Goal: Task Accomplishment & Management: Use online tool/utility

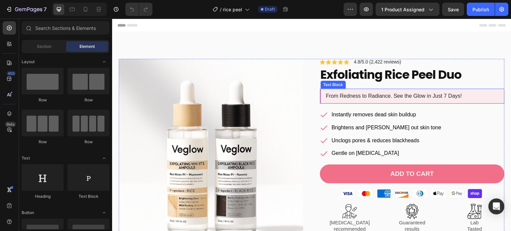
click at [352, 97] on p "From Redness to Radiance. See the Glow in Just 7 Days!" at bounding box center [413, 96] width 175 height 7
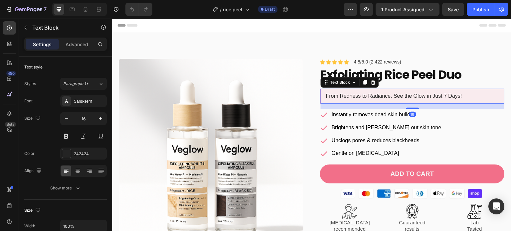
click at [352, 97] on p "From Redness to Radiance. See the Glow in Just 7 Days!" at bounding box center [413, 96] width 175 height 7
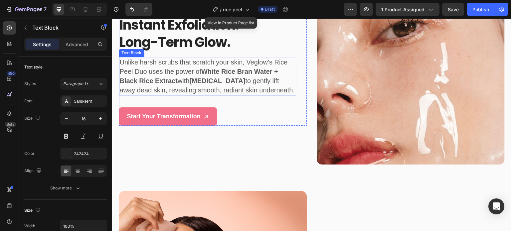
scroll to position [652, 0]
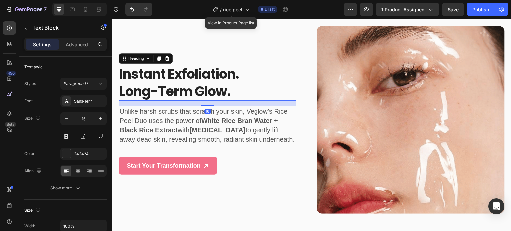
click at [196, 81] on h2 "instant exfoliation. long-term glow." at bounding box center [207, 83] width 177 height 36
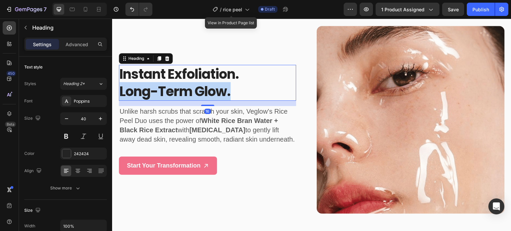
click at [196, 81] on p "instant exfoliation. long-term glow." at bounding box center [207, 83] width 176 height 35
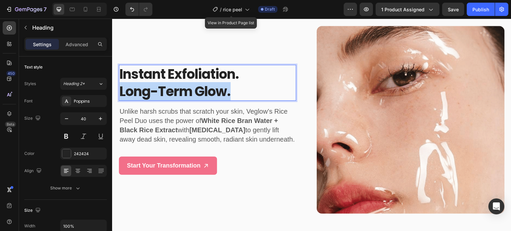
click at [196, 81] on p "instant exfoliation. long-term glow." at bounding box center [207, 83] width 176 height 35
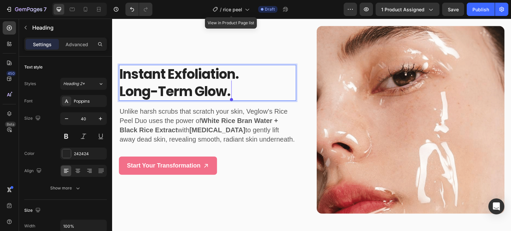
scroll to position [643, 0]
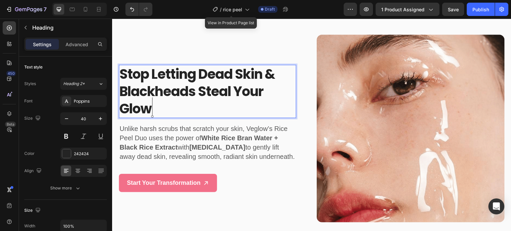
click at [167, 116] on h2 "Stop Letting Dead Skin & Blackheads Steal Your Glow" at bounding box center [207, 91] width 177 height 53
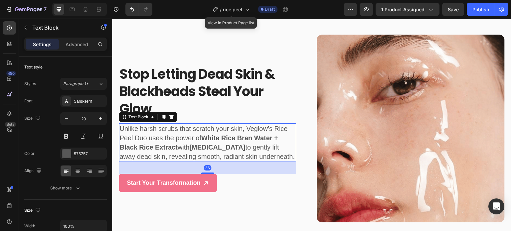
click at [171, 134] on p "Unlike harsh scrubs that scratch your skin, Veglow’s Rice Peel Duo uses the pow…" at bounding box center [207, 142] width 176 height 37
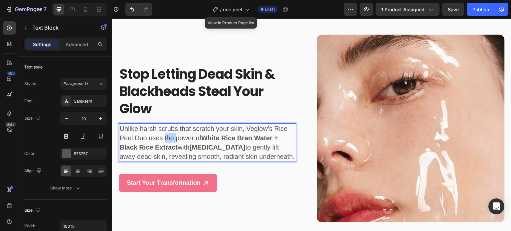
click at [171, 134] on p "Unlike harsh scrubs that scratch your skin, Veglow’s Rice Peel Duo uses the pow…" at bounding box center [207, 142] width 176 height 37
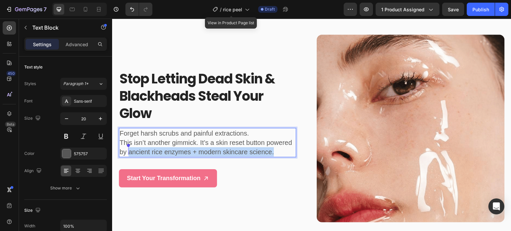
drag, startPoint x: 276, startPoint y: 150, endPoint x: 128, endPoint y: 151, distance: 148.4
click at [128, 151] on p "Forget harsh scrubs and painful extractions. This isn’t another gimmick. It’s a…" at bounding box center [207, 143] width 176 height 28
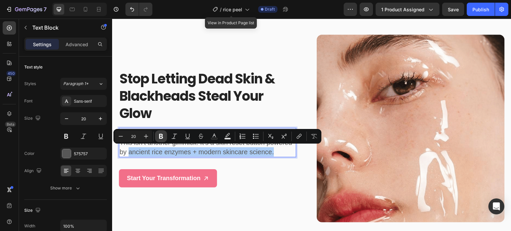
click at [164, 137] on icon "Editor contextual toolbar" at bounding box center [161, 136] width 7 height 7
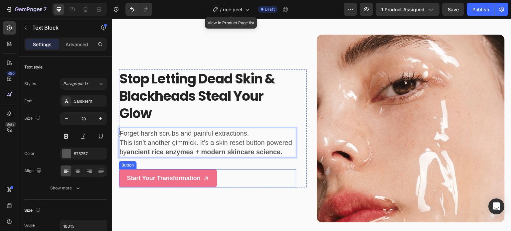
click at [228, 181] on div "Start Your Transformation Button" at bounding box center [207, 178] width 177 height 18
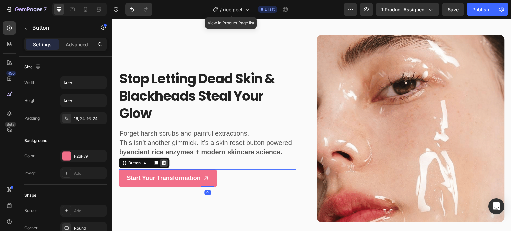
click at [164, 161] on icon at bounding box center [164, 163] width 4 height 5
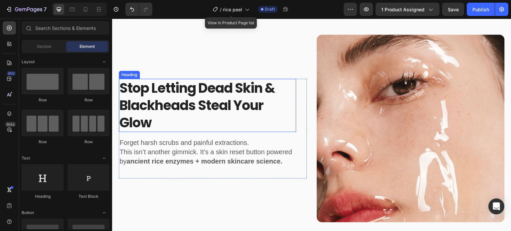
scroll to position [853, 0]
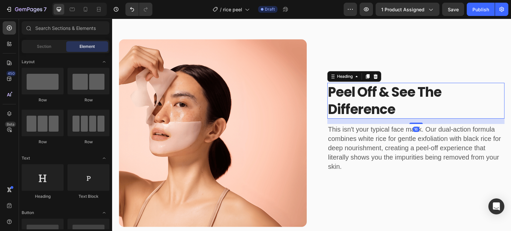
click at [364, 86] on h2 "peel off & see the difference" at bounding box center [415, 101] width 177 height 36
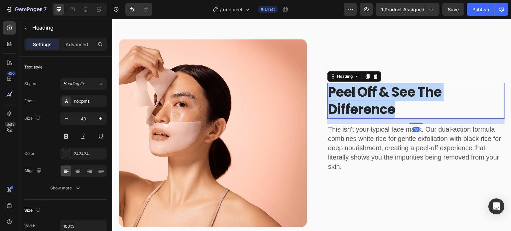
click at [364, 86] on p "peel off & see the difference" at bounding box center [416, 101] width 176 height 35
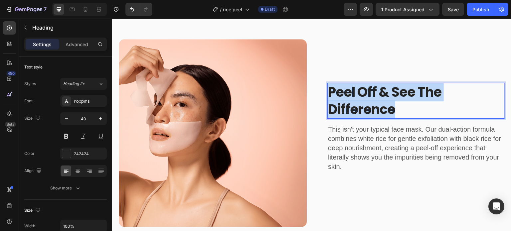
click at [364, 86] on p "peel off & see the difference" at bounding box center [416, 101] width 176 height 35
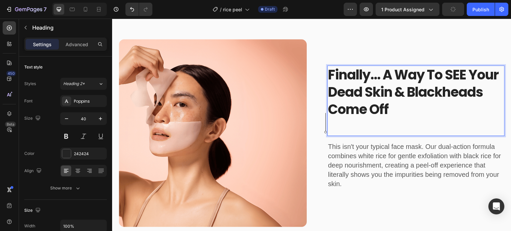
scroll to position [0, 0]
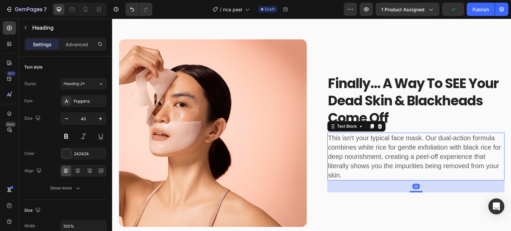
click at [386, 143] on p "This isn't your typical face mask. Our dual-action formula combines white rice …" at bounding box center [416, 156] width 176 height 47
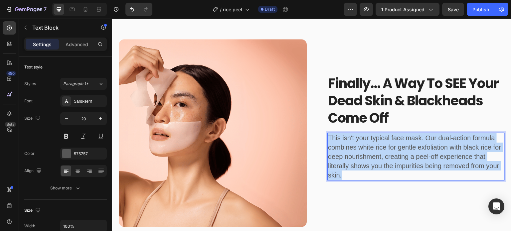
click at [386, 143] on p "This isn't your typical face mask. Our dual-action formula combines white rice …" at bounding box center [416, 156] width 176 height 47
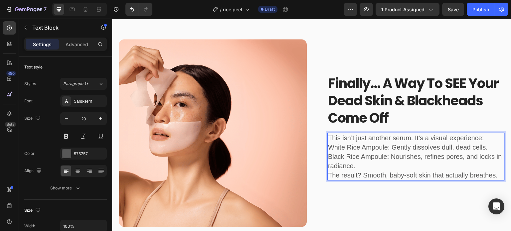
click at [484, 135] on p "This isn’t just another serum. It’s a visual experience:" at bounding box center [416, 137] width 176 height 9
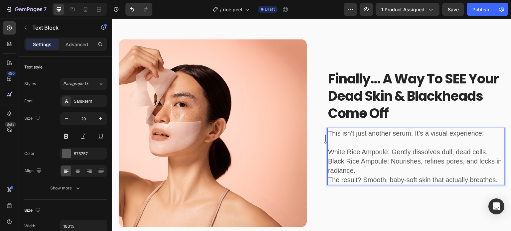
click at [489, 151] on p "White Rice Ampoule: Gently dissolves dull, dead cells. Black Rice Ampoule: Nour…" at bounding box center [416, 161] width 176 height 28
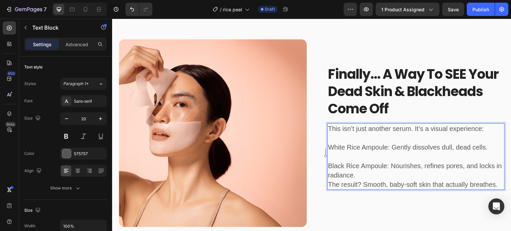
click at [376, 175] on p "⁠⁠⁠⁠⁠⁠⁠ Black Rice Ampoule: Nourishes, refines pores, and locks in radiance." at bounding box center [416, 166] width 176 height 28
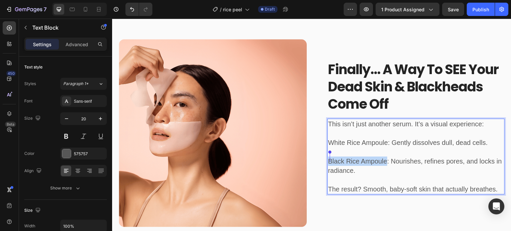
drag, startPoint x: 384, startPoint y: 157, endPoint x: 321, endPoint y: 158, distance: 62.9
click at [321, 158] on div "Finally… A Way To SEE Your Dead Skin & Blackheads Come Off Heading This isn’t j…" at bounding box center [411, 133] width 188 height 146
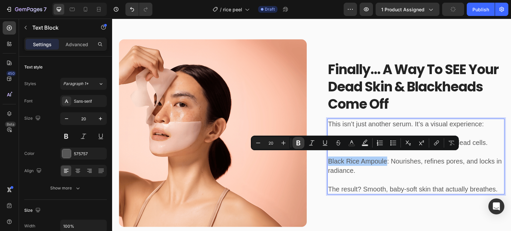
click at [299, 140] on icon "Editor contextual toolbar" at bounding box center [298, 143] width 7 height 7
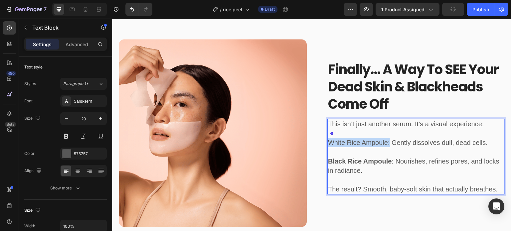
drag, startPoint x: 386, startPoint y: 137, endPoint x: 328, endPoint y: 139, distance: 57.6
click at [328, 139] on p "White Rice Ampoule: Gently dissolves dull, dead cells." at bounding box center [416, 142] width 176 height 9
click at [372, 158] on strong "Black Rice Ampoule" at bounding box center [360, 161] width 64 height 7
drag, startPoint x: 385, startPoint y: 139, endPoint x: 326, endPoint y: 139, distance: 58.9
click at [328, 139] on p "White Rice Ampoule: Gently dissolves dull, dead cells." at bounding box center [416, 142] width 176 height 9
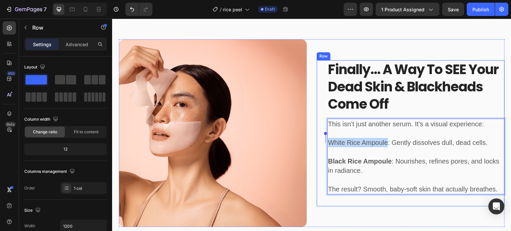
click at [317, 138] on div "Finally… A Way To SEE Your Dead Skin & Blackheads Come Off Heading This isn’t j…" at bounding box center [411, 133] width 188 height 146
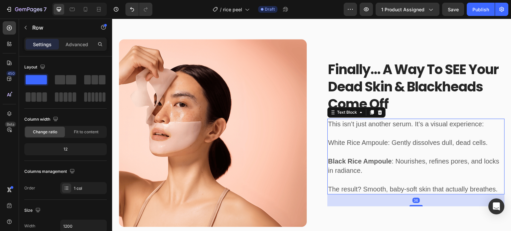
click at [386, 139] on p "White Rice Ampoule: Gently dissolves dull, dead cells." at bounding box center [416, 142] width 176 height 9
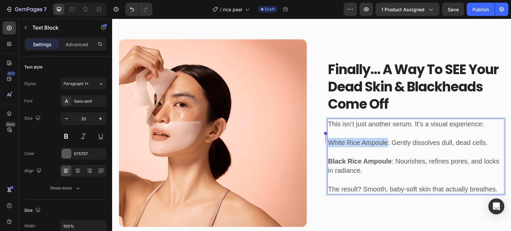
drag, startPoint x: 385, startPoint y: 139, endPoint x: 326, endPoint y: 141, distance: 58.9
click at [328, 141] on p "White Rice Ampoule: Gently dissolves dull, dead cells." at bounding box center [416, 142] width 176 height 9
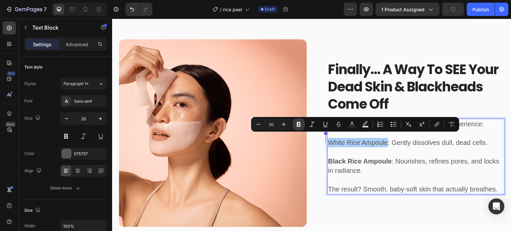
click at [302, 127] on button "Bold" at bounding box center [299, 124] width 12 height 12
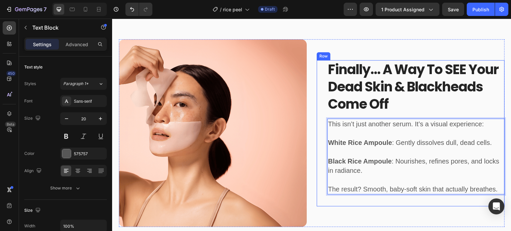
click at [317, 151] on div "Finally… A Way To SEE Your Dead Skin & Blackheads Come Off Heading This isn’t j…" at bounding box center [411, 133] width 188 height 146
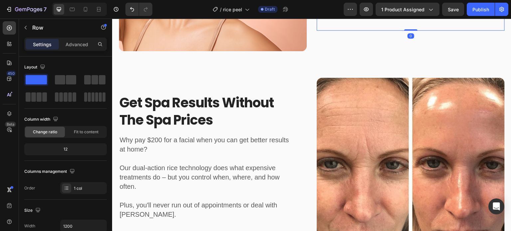
scroll to position [1030, 0]
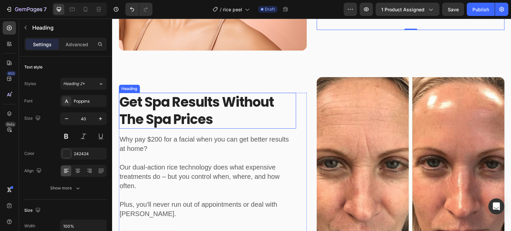
click at [168, 106] on h2 "get spa results without the spa prices" at bounding box center [207, 111] width 177 height 36
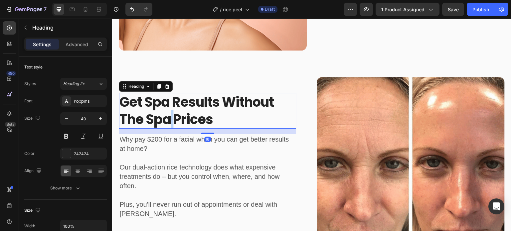
click at [168, 106] on h2 "get spa results without the spa prices" at bounding box center [207, 111] width 177 height 36
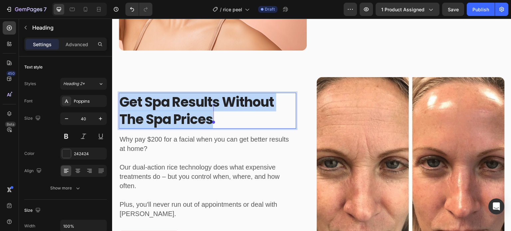
click at [168, 106] on p "get spa results without the spa prices" at bounding box center [207, 110] width 176 height 35
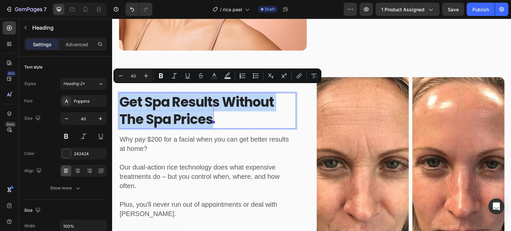
click at [168, 106] on p "get spa results without the spa prices" at bounding box center [207, 110] width 176 height 35
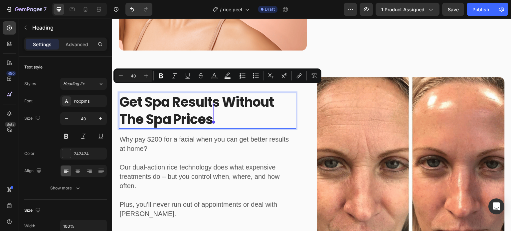
scroll to position [0, 0]
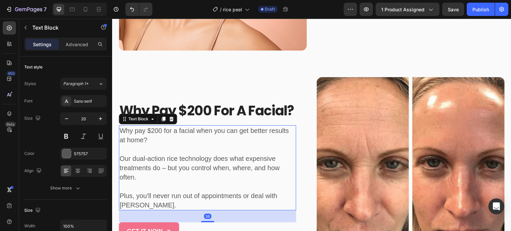
click at [179, 161] on p "Our dual-action rice technology does what expensive treatments do – but you con…" at bounding box center [207, 163] width 176 height 37
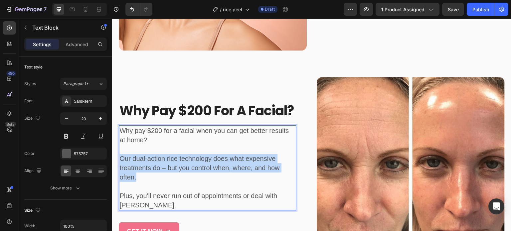
click at [179, 161] on p "Our dual-action rice technology does what expensive treatments do – but you con…" at bounding box center [207, 163] width 176 height 37
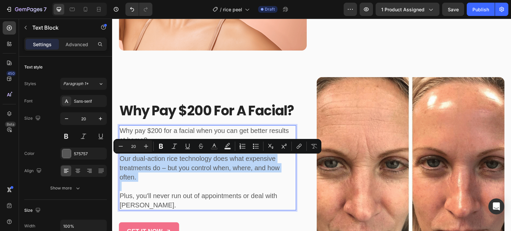
click at [179, 161] on p "Our dual-action rice technology does what expensive treatments do – but you con…" at bounding box center [207, 163] width 176 height 37
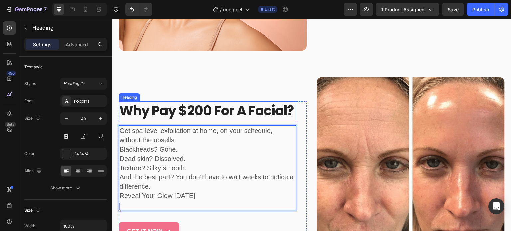
click at [177, 108] on p "Why Pay $200 For A Facial?" at bounding box center [207, 110] width 176 height 17
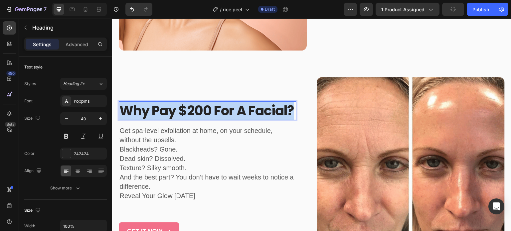
click at [177, 108] on p "Why Pay $200 For A Facial?" at bounding box center [207, 110] width 176 height 17
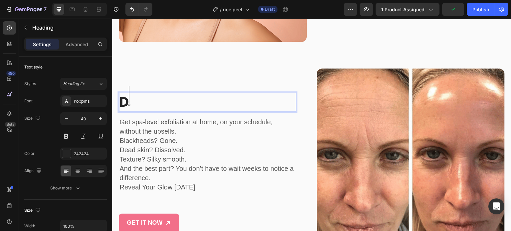
click at [177, 108] on div "D Heading 16 Get spa-level exfoliation at home, on your schedule, without the u…" at bounding box center [207, 162] width 177 height 139
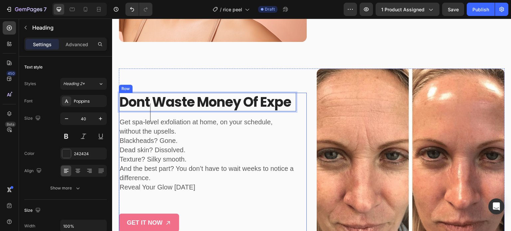
scroll to position [1030, 0]
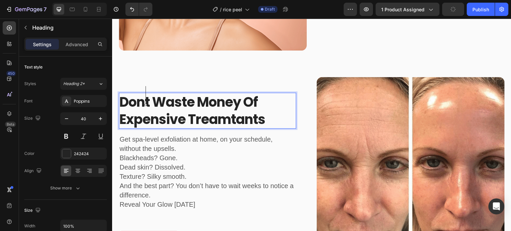
click at [142, 101] on p "Dont waste money of expensive treamtants" at bounding box center [207, 110] width 176 height 35
click at [112, 19] on lt-span "Do n't" at bounding box center [112, 19] width 0 height 0
click at [243, 114] on p "Don't waste money of expensive treamtants" at bounding box center [207, 110] width 176 height 35
click at [112, 19] on lt-strong "tments" at bounding box center [112, 19] width 0 height 0
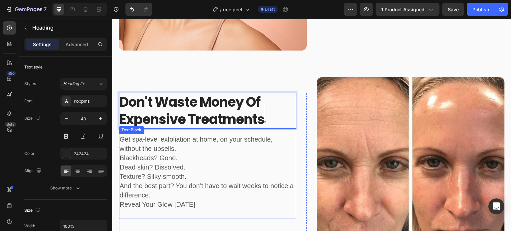
click at [216, 141] on p "Get spa-level exfoliation at home, on your schedule, without the upsells." at bounding box center [207, 144] width 176 height 19
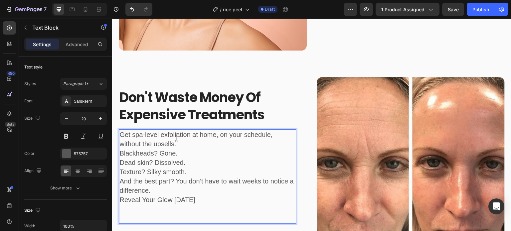
click at [216, 141] on p "Get spa-level exfoliation at home, on your schedule, without the upsells." at bounding box center [207, 139] width 176 height 19
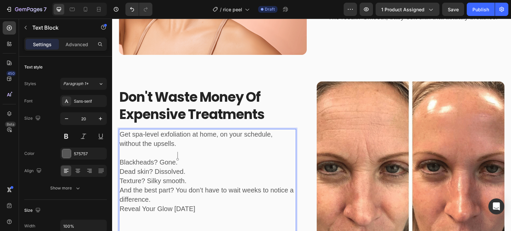
click at [205, 158] on p "Blackheads? Gone. Dead skin? Dissolved. Texture? Silky smooth." at bounding box center [207, 172] width 176 height 28
click at [190, 175] on p "Blackheads? Gone. Dead skin? Dissolved. Texture? Silky smooth." at bounding box center [207, 172] width 176 height 28
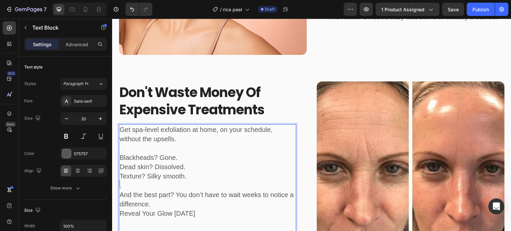
scroll to position [1021, 0]
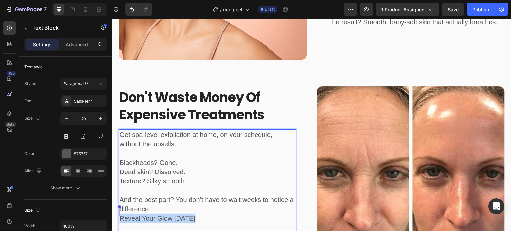
drag, startPoint x: 212, startPoint y: 215, endPoint x: 118, endPoint y: 212, distance: 93.5
click at [119, 212] on div "Get spa-level exfoliation at home, on your schedule, without the upsells. Black…" at bounding box center [207, 185] width 177 height 113
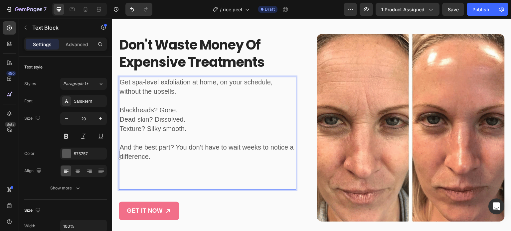
scroll to position [1078, 0]
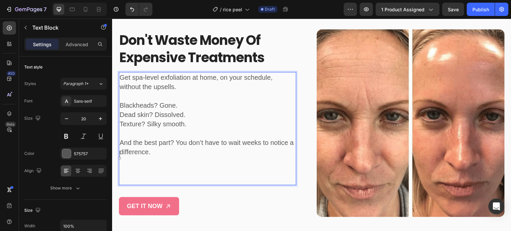
click at [141, 171] on p "⁠⁠⁠⁠⁠⁠⁠" at bounding box center [207, 171] width 176 height 28
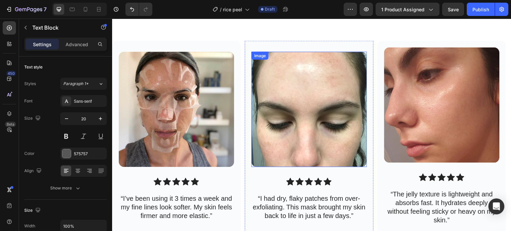
scroll to position [1231, 0]
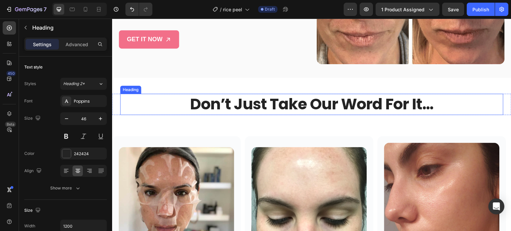
click at [292, 108] on h2 "don’t just take our word for it…" at bounding box center [311, 104] width 383 height 21
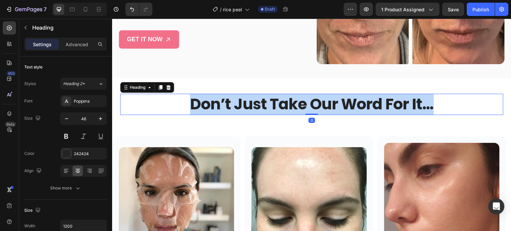
click at [292, 108] on p "don’t just take our word for it…" at bounding box center [312, 104] width 382 height 20
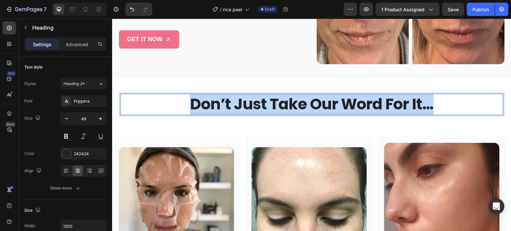
click at [292, 108] on p "don’t just take our word for it…" at bounding box center [312, 104] width 382 height 20
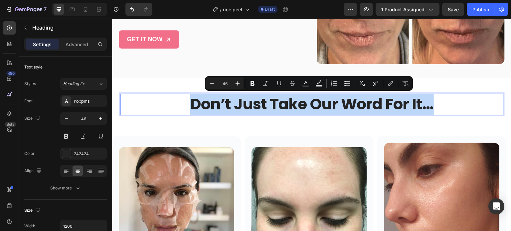
click at [292, 108] on p "don’t just take our word for it…" at bounding box center [312, 104] width 382 height 20
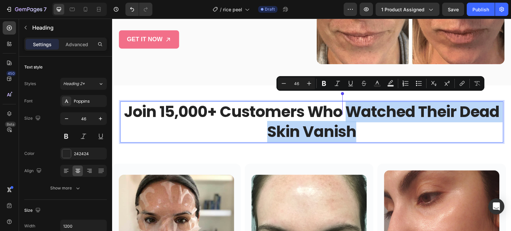
drag, startPoint x: 365, startPoint y: 125, endPoint x: 343, endPoint y: 104, distance: 31.1
click at [343, 104] on p "Join 15,000+ Customers Who Watched Their Dead Skin Vanish" at bounding box center [312, 122] width 382 height 40
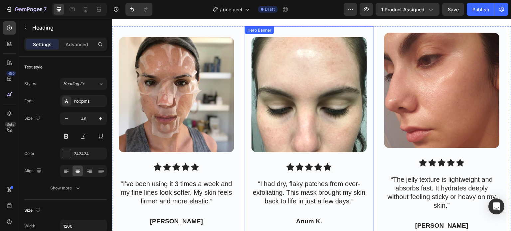
scroll to position [1342, 0]
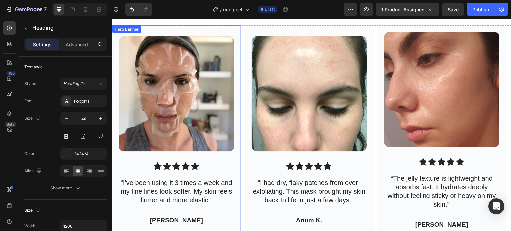
click at [155, 44] on img at bounding box center [176, 93] width 115 height 115
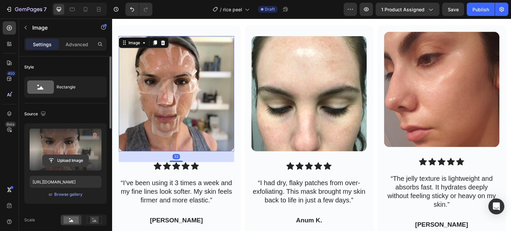
click at [68, 163] on input "file" at bounding box center [66, 160] width 46 height 11
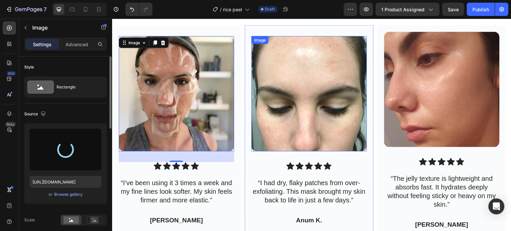
type input "[URL][DOMAIN_NAME]"
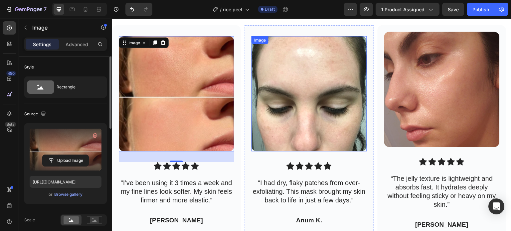
click at [253, 90] on img at bounding box center [309, 93] width 115 height 115
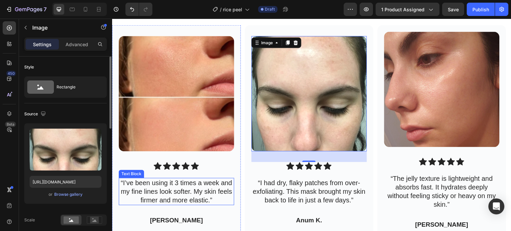
click at [160, 191] on p "“I’ve been using it 3 times a week and my fine lines look softer. My skin feels…" at bounding box center [176, 192] width 114 height 26
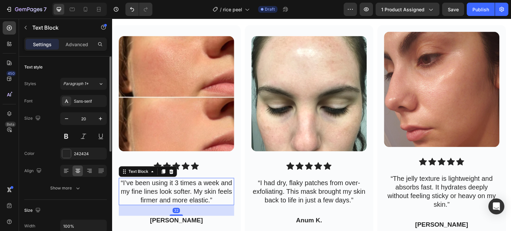
click at [160, 191] on p "“I’ve been using it 3 times a week and my fine lines look softer. My skin feels…" at bounding box center [176, 192] width 114 height 26
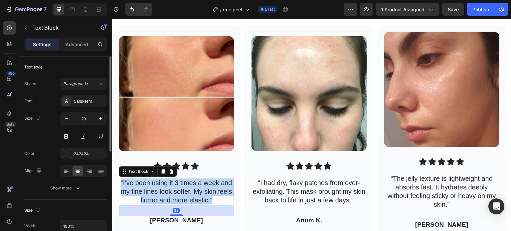
click at [160, 191] on p "“I’ve been using it 3 times a week and my fine lines look softer. My skin feels…" at bounding box center [176, 192] width 114 height 26
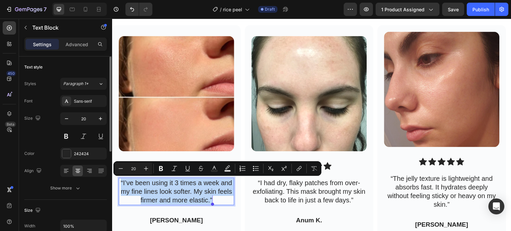
click at [160, 191] on p "“I’ve been using it 3 times a week and my fine lines look softer. My skin feels…" at bounding box center [176, 192] width 114 height 26
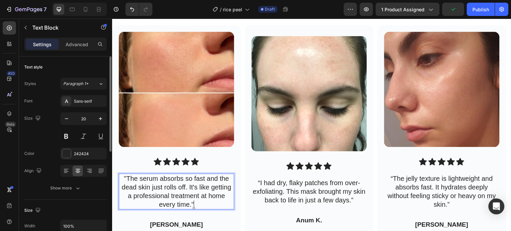
click at [166, 184] on p ""The serum absorbs so fast and the dead skin just rolls off. It's like getting …" at bounding box center [176, 191] width 114 height 35
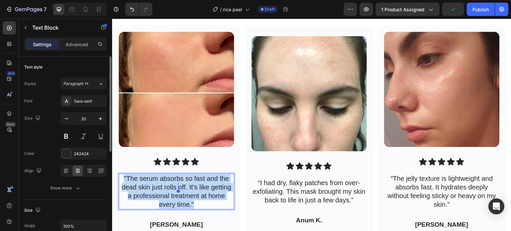
click at [166, 184] on p ""The serum absorbs so fast and the dead skin just rolls off. It's like getting …" at bounding box center [176, 191] width 114 height 35
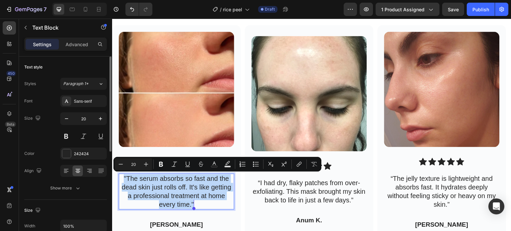
click at [166, 184] on p ""The serum absorbs so fast and the dead skin just rolls off. It's like getting …" at bounding box center [176, 191] width 114 height 35
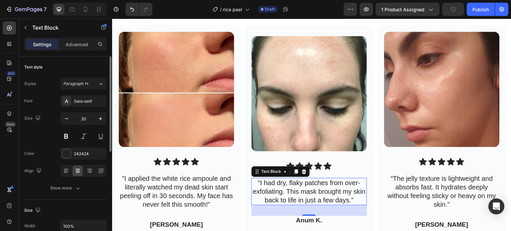
click at [304, 189] on p "“I had dry, flaky patches from over-exfoliating. This mask brought my skin back…" at bounding box center [309, 192] width 114 height 26
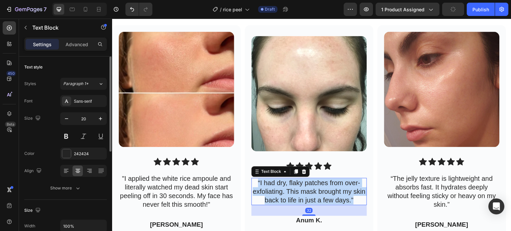
click at [304, 189] on p "“I had dry, flaky patches from over-exfoliating. This mask brought my skin back…" at bounding box center [309, 192] width 114 height 26
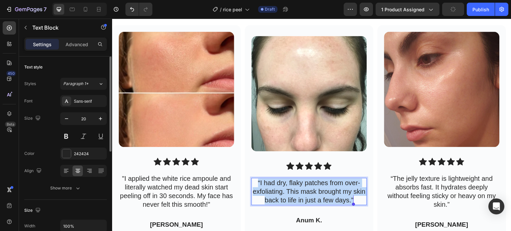
click at [304, 189] on p "“I had dry, flaky patches from over-exfoliating. This mask brought my skin back…" at bounding box center [309, 192] width 114 height 26
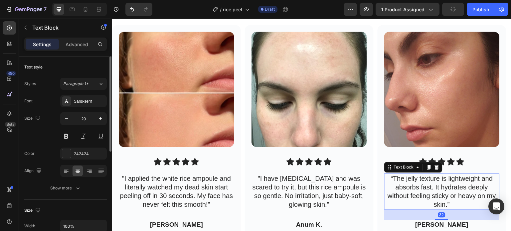
click at [426, 190] on p "“The jelly texture is lightweight and absorbs fast. It hydrates deeply without …" at bounding box center [442, 191] width 114 height 35
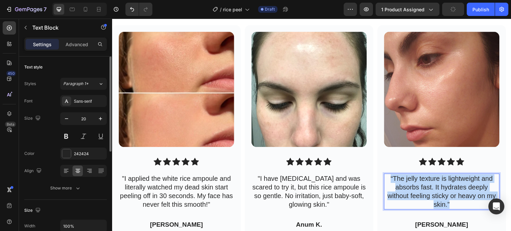
click at [426, 190] on p "“The jelly texture is lightweight and absorbs fast. It hydrates deeply without …" at bounding box center [442, 191] width 114 height 35
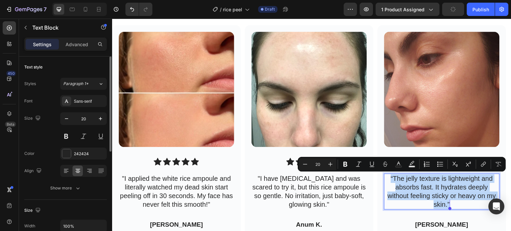
click at [426, 190] on p "“The jelly texture is lightweight and absorbs fast. It hydrates deeply without …" at bounding box center [442, 191] width 114 height 35
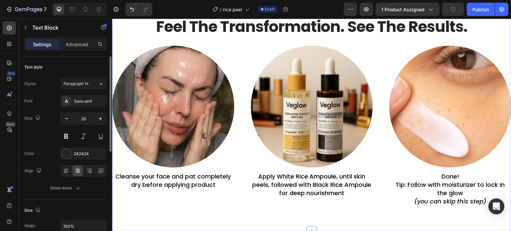
scroll to position [1561, 0]
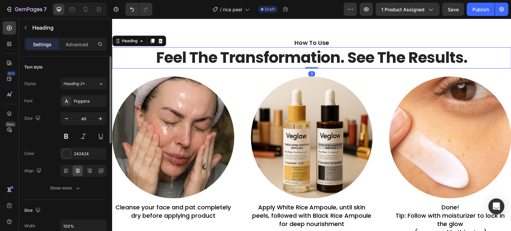
click at [248, 51] on h2 "feel the transformation. see the results." at bounding box center [311, 57] width 399 height 21
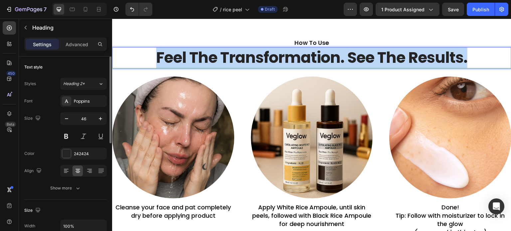
click at [248, 51] on p "feel the transformation. see the results." at bounding box center [312, 58] width 398 height 20
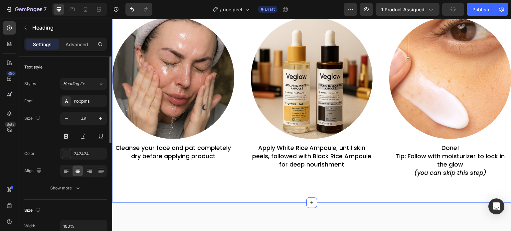
scroll to position [1571, 0]
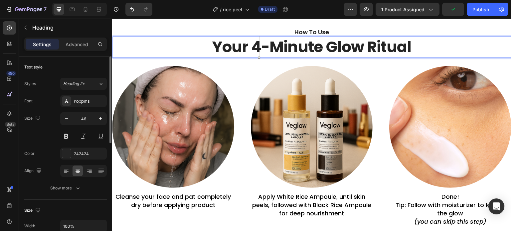
click at [254, 46] on p "Your 4-Minute Glow Ritual" at bounding box center [312, 47] width 398 height 20
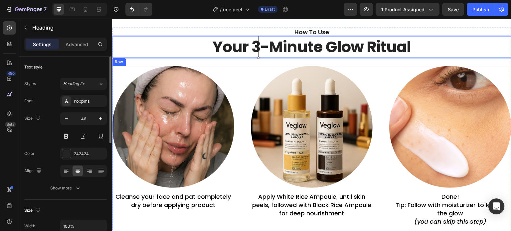
scroll to position [1802, 0]
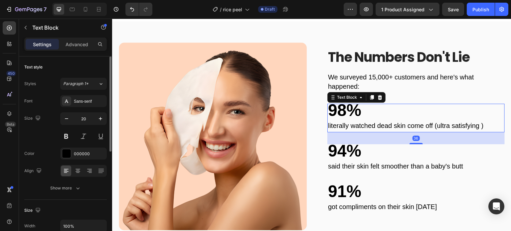
click at [393, 125] on p "literally watched dead skin come off (ultra satisfying )" at bounding box center [416, 126] width 176 height 12
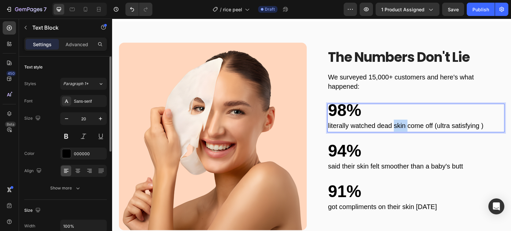
click at [393, 125] on p "literally watched dead skin come off (ultra satisfying )" at bounding box center [416, 126] width 176 height 12
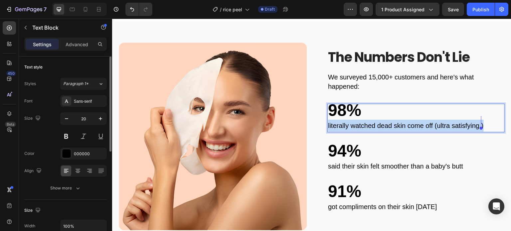
click at [393, 125] on p "literally watched dead skin come off (ultra satisfying )" at bounding box center [416, 126] width 176 height 12
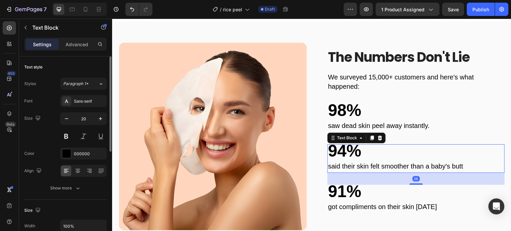
click at [358, 164] on p "said their skin felt smoother than a baby's butt" at bounding box center [416, 166] width 176 height 12
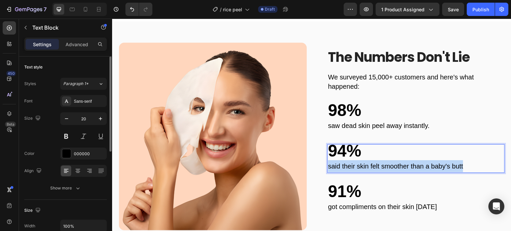
click at [358, 164] on p "said their skin felt smoother than a baby's butt" at bounding box center [416, 166] width 176 height 12
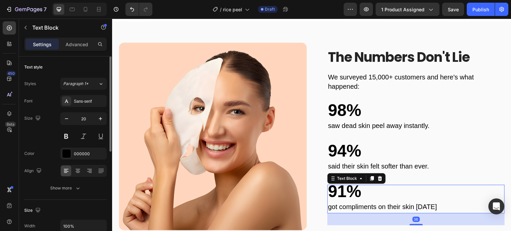
click at [391, 207] on p "got compliments on their skin [DATE]" at bounding box center [416, 207] width 176 height 12
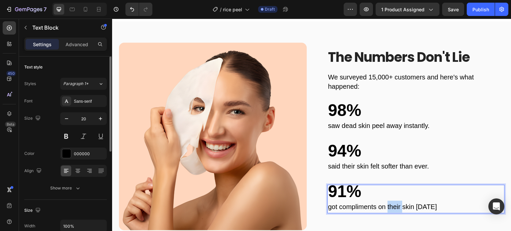
click at [391, 207] on p "got compliments on their skin [DATE]" at bounding box center [416, 207] width 176 height 12
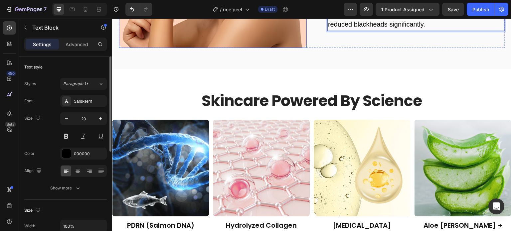
scroll to position [2025, 0]
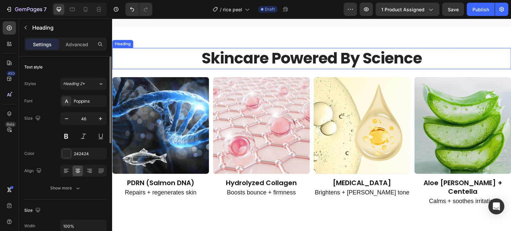
click at [237, 57] on h2 "skincare powered by science" at bounding box center [311, 58] width 399 height 21
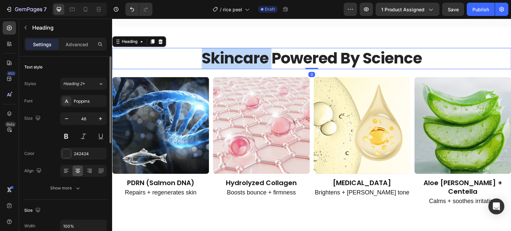
click at [237, 57] on h2 "skincare powered by science" at bounding box center [311, 58] width 399 height 21
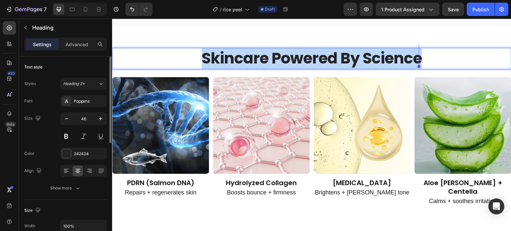
click at [237, 57] on p "skincare powered by science" at bounding box center [312, 59] width 398 height 20
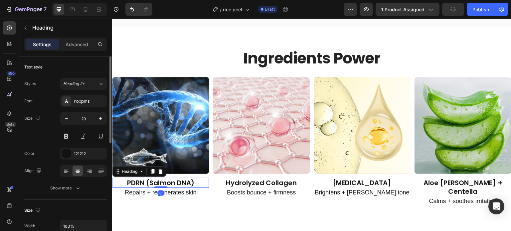
click at [173, 181] on h2 "PDRN (Salmon DNA)" at bounding box center [160, 183] width 97 height 10
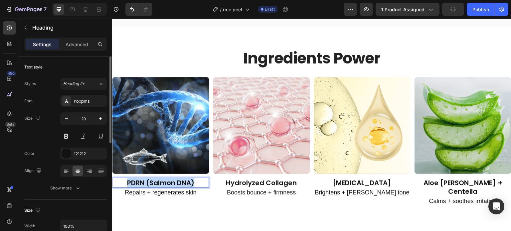
click at [173, 181] on p "PDRN (Salmon DNA)" at bounding box center [160, 183] width 95 height 9
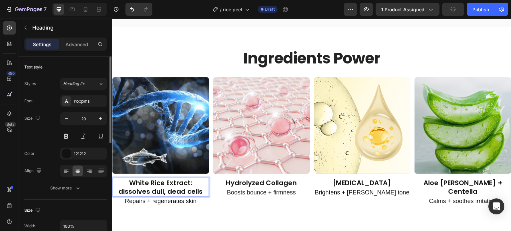
click at [183, 190] on p "White Rice Extract: dissolves dull, dead cells" at bounding box center [160, 187] width 95 height 17
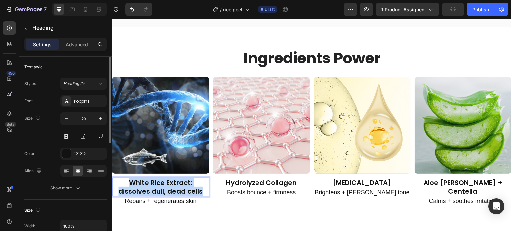
click at [183, 190] on p "White Rice Extract: dissolves dull, dead cells" at bounding box center [160, 187] width 95 height 17
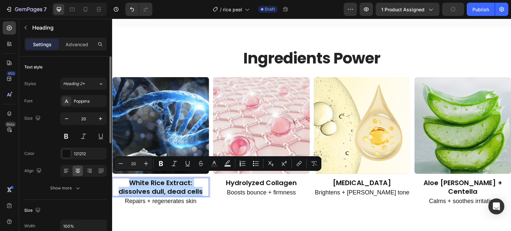
click at [183, 190] on p "White Rice Extract: dissolves dull, dead cells" at bounding box center [160, 187] width 95 height 17
click at [118, 187] on p "White Rice Extract: dissolves dull, dead cells" at bounding box center [160, 187] width 95 height 17
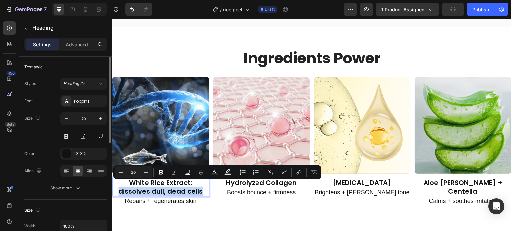
drag, startPoint x: 118, startPoint y: 187, endPoint x: 197, endPoint y: 189, distance: 78.9
click at [197, 189] on p "White Rice Extract: dissolves dull, dead cells" at bounding box center [160, 187] width 95 height 17
copy p "dissolves dull, dead cells"
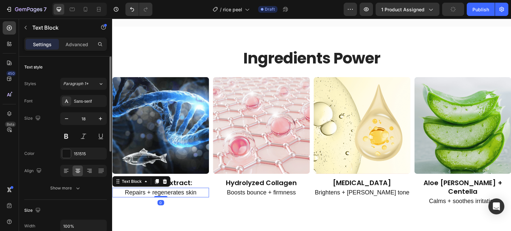
click at [189, 189] on p "Repairs + regenerates skin" at bounding box center [160, 193] width 95 height 8
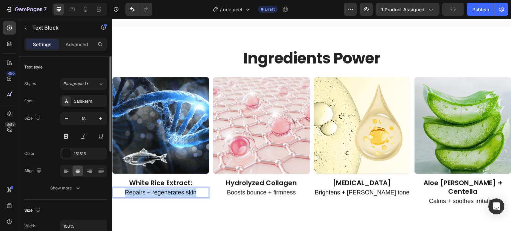
click at [189, 189] on p "Repairs + regenerates skin" at bounding box center [160, 193] width 95 height 8
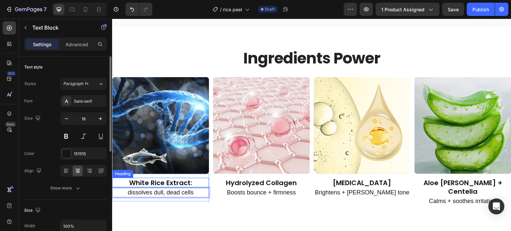
click at [197, 179] on p "White Rice Extract:" at bounding box center [160, 183] width 95 height 9
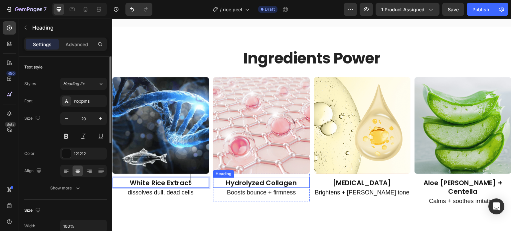
click at [250, 182] on h2 "Hydrolyzed Collagen" at bounding box center [261, 183] width 97 height 10
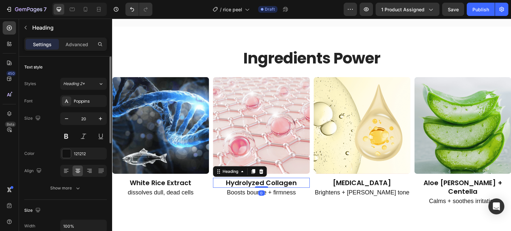
click at [250, 182] on h2 "Hydrolyzed Collagen" at bounding box center [261, 183] width 97 height 10
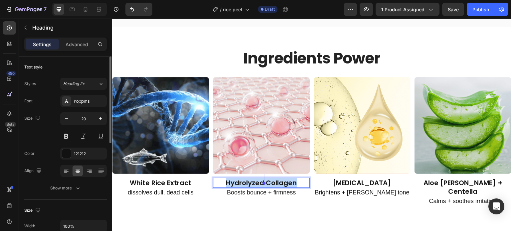
click at [250, 182] on p "Hydrolyzed Collagen" at bounding box center [261, 183] width 95 height 9
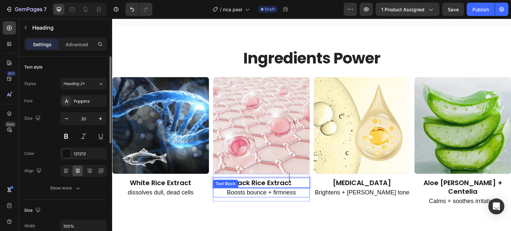
click at [287, 189] on p "Boosts bounce + firmness" at bounding box center [261, 193] width 95 height 8
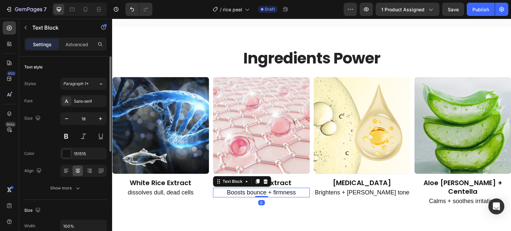
click at [287, 189] on p "Boosts bounce + firmness" at bounding box center [261, 193] width 95 height 8
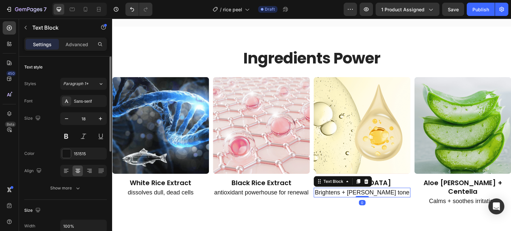
click at [359, 191] on p "Brightens + [PERSON_NAME] tone" at bounding box center [361, 193] width 95 height 8
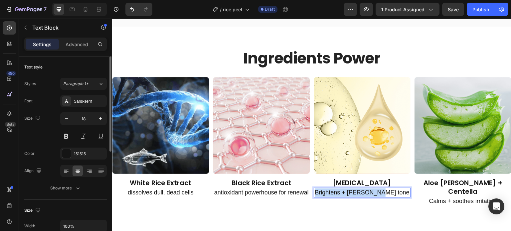
click at [359, 191] on p "Brightens + [PERSON_NAME] tone" at bounding box center [361, 193] width 95 height 8
click at [387, 189] on p "minimizes pores, brightens tone" at bounding box center [361, 193] width 95 height 8
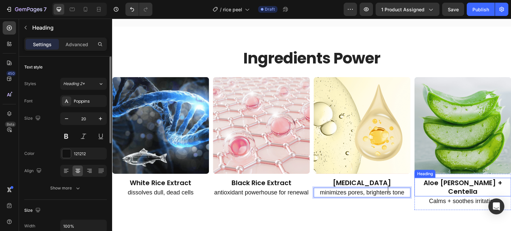
click at [456, 182] on h2 "Aloe [PERSON_NAME] + Centella" at bounding box center [463, 187] width 97 height 19
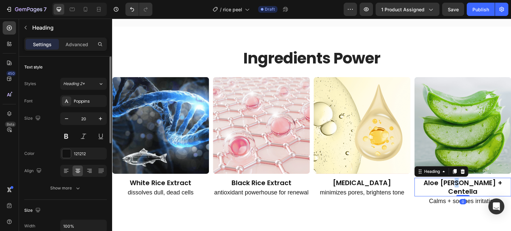
click at [456, 182] on h2 "Aloe [PERSON_NAME] + Centella" at bounding box center [463, 187] width 97 height 19
click at [456, 182] on p "Aloe [PERSON_NAME] + Centella" at bounding box center [462, 187] width 95 height 17
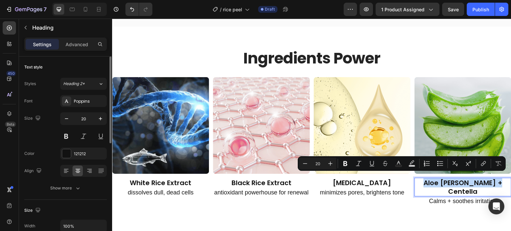
click at [456, 182] on p "Aloe [PERSON_NAME] + Centella" at bounding box center [462, 187] width 95 height 17
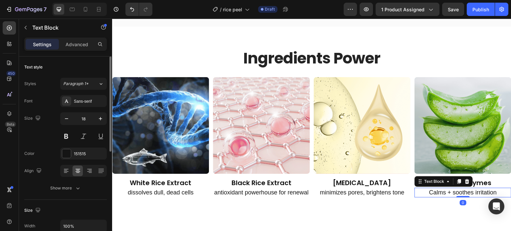
click at [449, 189] on p "Calms + soothes irritation" at bounding box center [462, 193] width 95 height 8
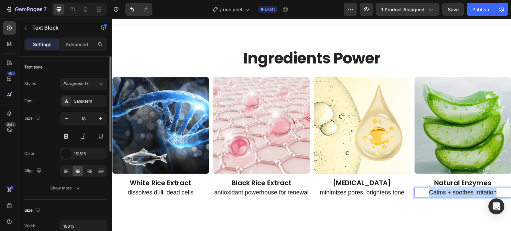
click at [449, 189] on p "Calms + soothes irritation" at bounding box center [462, 193] width 95 height 8
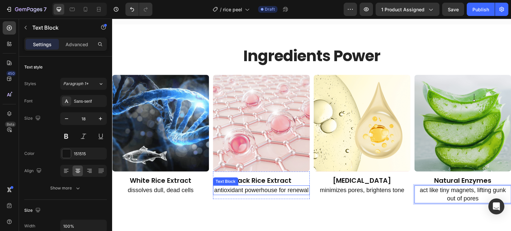
scroll to position [2130, 0]
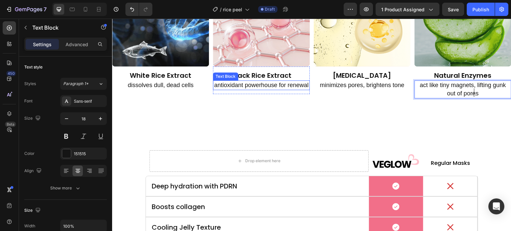
click at [261, 89] on p "antioxidant powerhouse for renewal" at bounding box center [261, 85] width 95 height 8
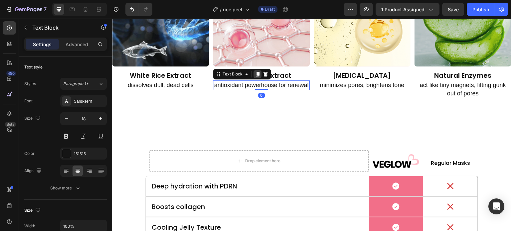
click at [256, 72] on icon at bounding box center [258, 74] width 4 height 5
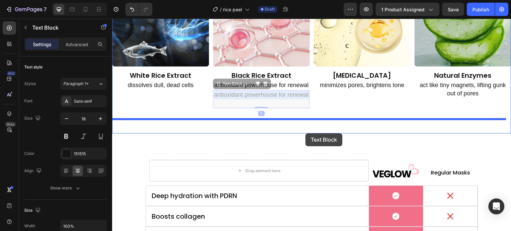
drag, startPoint x: 274, startPoint y: 110, endPoint x: 305, endPoint y: 133, distance: 39.5
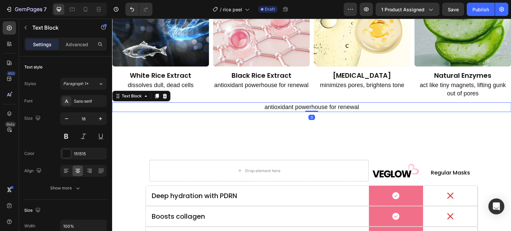
click at [302, 108] on p "antioxidant powerhouse for renewal" at bounding box center [312, 107] width 398 height 8
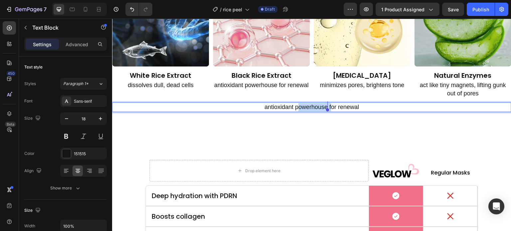
click at [302, 108] on p "antioxidant powerhouse for renewal" at bounding box center [312, 107] width 398 height 8
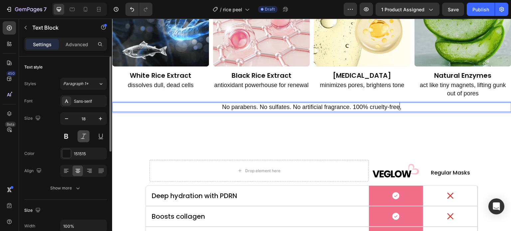
click at [85, 134] on button at bounding box center [84, 136] width 12 height 12
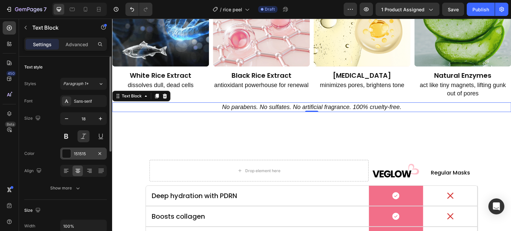
click at [67, 151] on div at bounding box center [66, 153] width 9 height 9
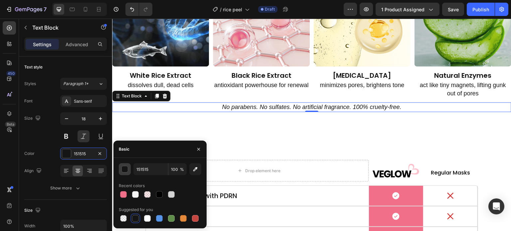
click at [125, 170] on div "button" at bounding box center [125, 169] width 7 height 7
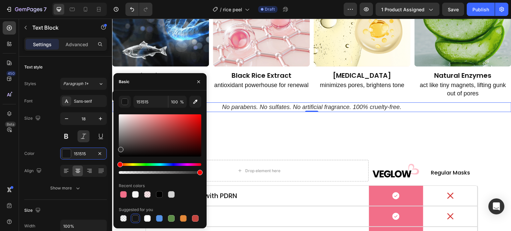
type input "302F2F"
click at [120, 149] on div at bounding box center [160, 135] width 83 height 42
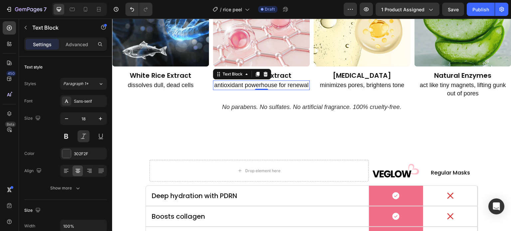
click at [304, 89] on p "antioxidant powerhouse for renewal" at bounding box center [261, 85] width 95 height 8
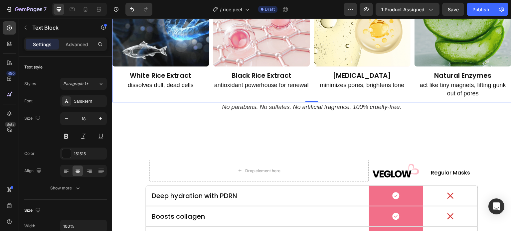
click at [308, 97] on div "Image White Rice Extract Heading dissolves dull, dead cells Text Block Row Imag…" at bounding box center [311, 36] width 399 height 133
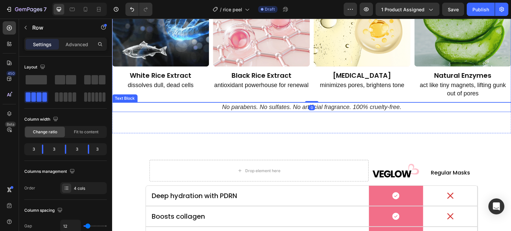
click at [298, 104] on p "No parabens. No sulfates. No artificial fragrance. 100% cruelty-free." at bounding box center [312, 107] width 398 height 8
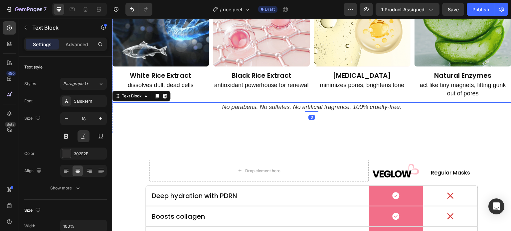
click at [308, 97] on div "Image White Rice Extract Heading dissolves dull, dead cells Text Block Row Imag…" at bounding box center [311, 36] width 399 height 133
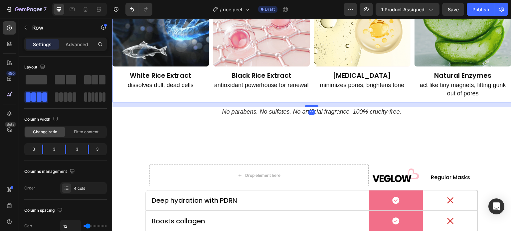
drag, startPoint x: 308, startPoint y: 100, endPoint x: 308, endPoint y: 105, distance: 4.7
click at [308, 105] on div at bounding box center [311, 106] width 13 height 2
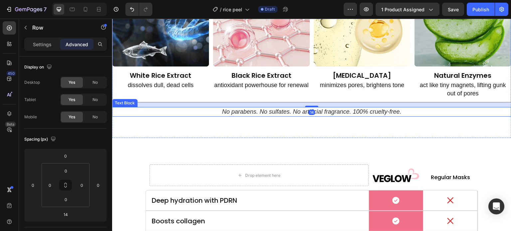
click at [256, 132] on div "Ingredients Power Heading Row Image White Rice Extract Heading dissolves dull, …" at bounding box center [311, 28] width 399 height 219
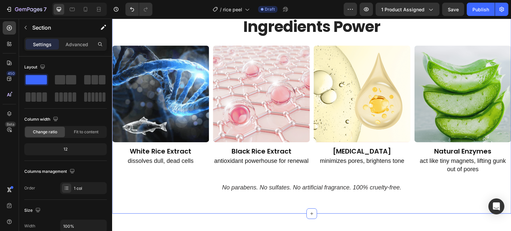
scroll to position [2054, 0]
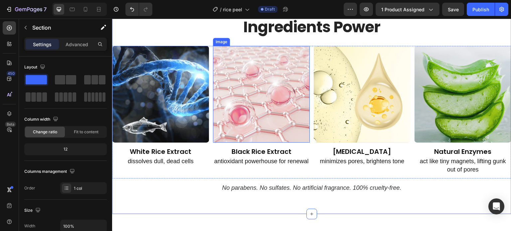
click at [251, 96] on img at bounding box center [261, 94] width 97 height 97
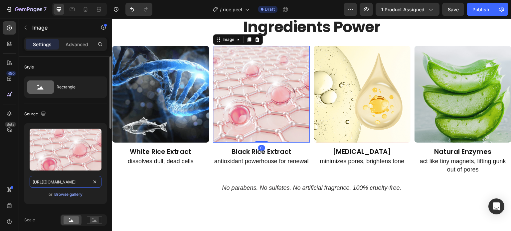
click at [72, 179] on input "https://cdn.shopify.com/s/files/1/0908/9001/0951/files/gempages_576466623204950…" at bounding box center [66, 182] width 72 height 12
paste input "i.pinimg.com/736x/56/ca/70/56ca709e8d4c5b55242512d5921a7f38.jp"
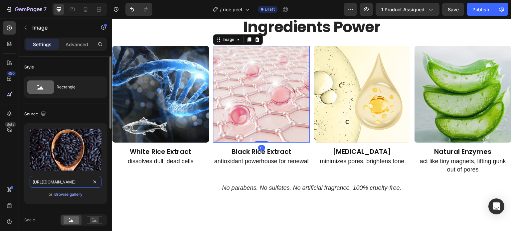
scroll to position [0, 94]
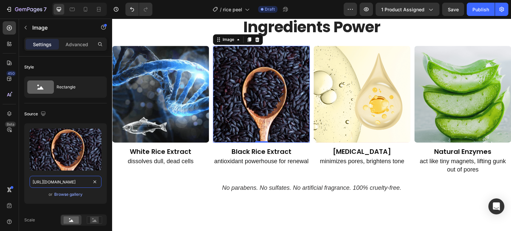
type input "https://i.pinimg.com/736x/56/ca/70/56ca709e8d4c5b55242512d5921a7f38.jpg"
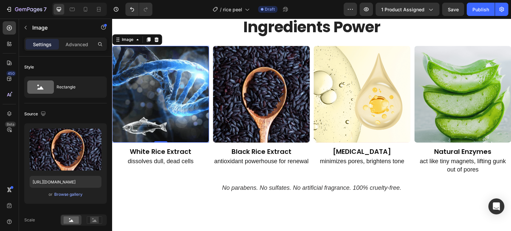
click at [162, 63] on img at bounding box center [160, 94] width 97 height 97
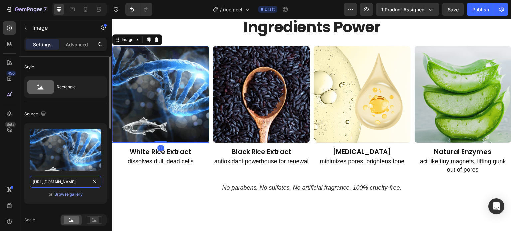
click at [76, 185] on input "https://cdn.shopify.com/s/files/1/0908/9001/0951/files/gempages_576466623204950…" at bounding box center [66, 182] width 72 height 12
paste input "i.pinimg.com/1200x/96/35/ab/9635abbb81a152ecda6f1af192b9fefa.jp"
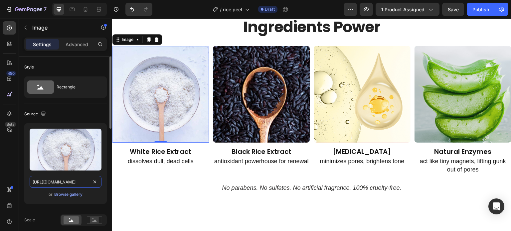
paste input "f0/12/49/f0124925948a1e8d07cad275a17a6885"
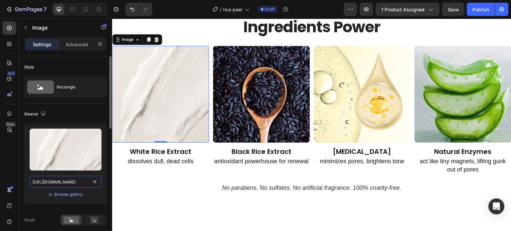
scroll to position [0, 93]
type input "https://i.pinimg.com/1200x/f0/12/49/f0124925948a1e8d07cad275a17a6885.jpg"
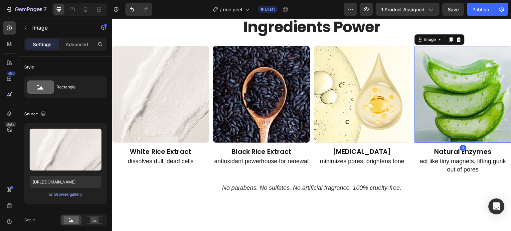
click at [455, 72] on img at bounding box center [463, 94] width 97 height 97
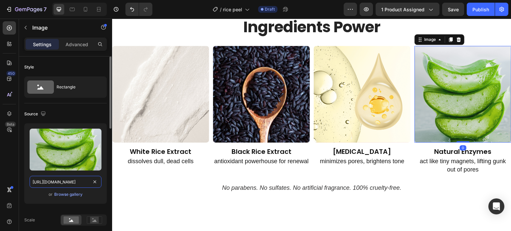
click at [69, 182] on input "https://cdn.shopify.com/s/files/1/0908/9001/0951/files/gempages_576466623204950…" at bounding box center [66, 182] width 72 height 12
paste input "i.pinimg.com/736x/31/23/35/312335b9e8074b118b219c13d93456ae.jp"
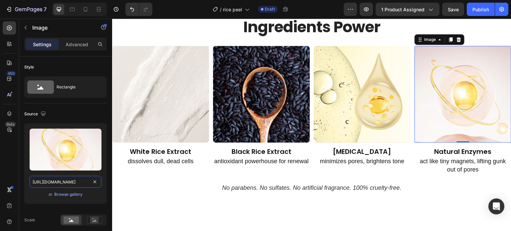
type input "https://i.pinimg.com/736x/31/23/35/312335b9e8074b118b219c13d93456ae.jpg"
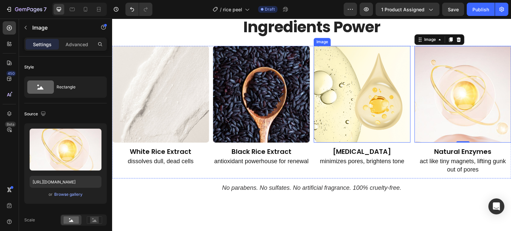
click at [338, 76] on img at bounding box center [362, 94] width 97 height 97
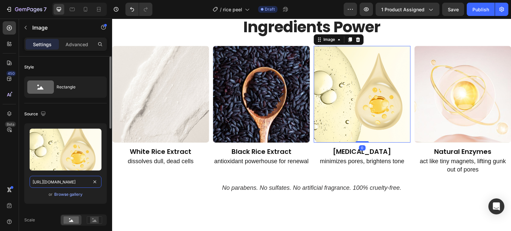
click at [70, 181] on input "https://cdn.shopify.com/s/files/1/0908/9001/0951/files/gempages_576466623204950…" at bounding box center [66, 182] width 72 height 12
paste input "i.pinimg.com/1200x/8f/27/c3/8f27c323601bd9420979c113729f0675.jp"
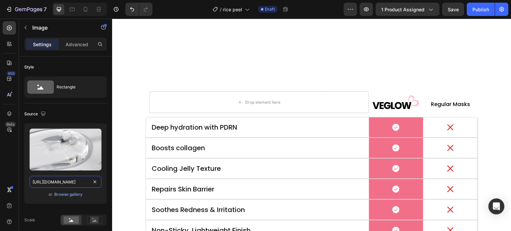
scroll to position [2267, 0]
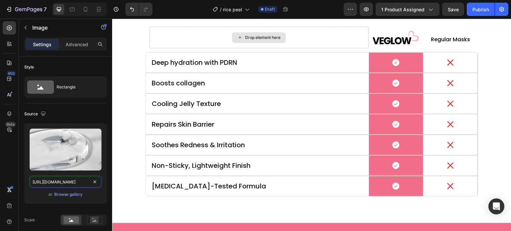
type input "https://i.pinimg.com/1200x/8f/27/c3/8f27c323601bd9420979c113729f0675.jpg"
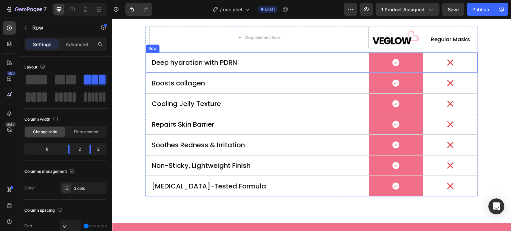
click at [175, 56] on div "Deep hydration with PDRN Heading" at bounding box center [260, 63] width 218 height 20
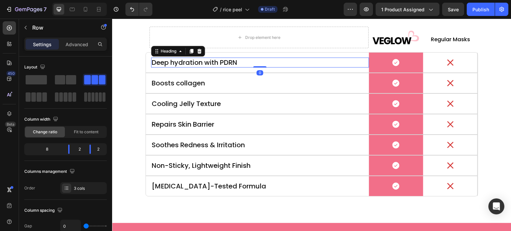
click at [176, 58] on h2 "Deep hydration with PDRN" at bounding box center [260, 63] width 218 height 10
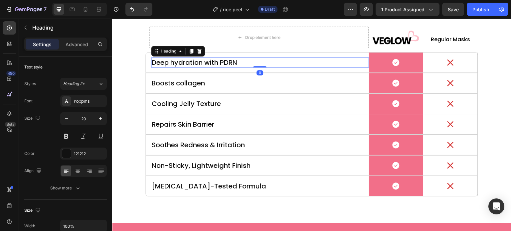
click at [176, 58] on h2 "Deep hydration with PDRN" at bounding box center [260, 63] width 218 height 10
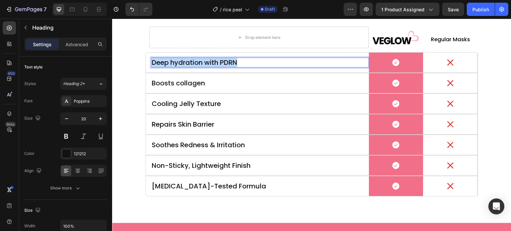
click at [176, 58] on p "Deep hydration with PDRN" at bounding box center [260, 62] width 217 height 9
drag, startPoint x: 209, startPoint y: 63, endPoint x: 181, endPoint y: 66, distance: 28.0
click at [181, 66] on p "Instantly dissolves dead skin" at bounding box center [260, 62] width 217 height 9
click at [220, 63] on p "Instantly exfoliates dead skin" at bounding box center [260, 62] width 217 height 9
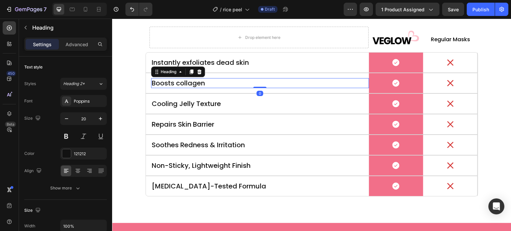
click at [172, 86] on h2 "Boosts collagen" at bounding box center [260, 83] width 218 height 10
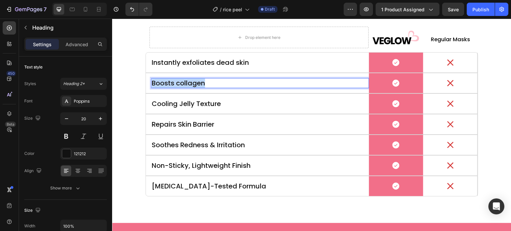
click at [172, 86] on p "Boosts collagen" at bounding box center [260, 83] width 217 height 9
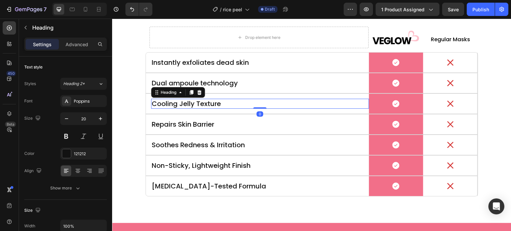
click at [185, 105] on h2 "Cooling Jelly Texture" at bounding box center [260, 104] width 218 height 10
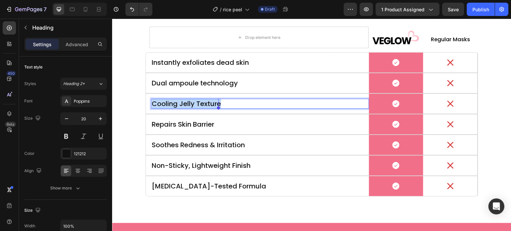
click at [185, 105] on p "Cooling Jelly Texture" at bounding box center [260, 103] width 217 height 9
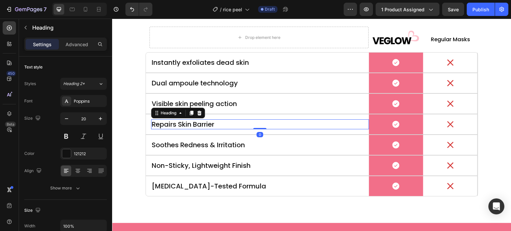
click at [185, 127] on h2 "Repairs Skin Barrier" at bounding box center [260, 124] width 218 height 10
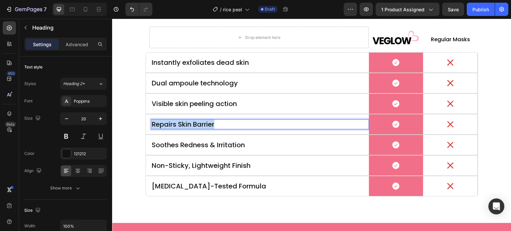
click at [185, 127] on p "Repairs Skin Barrier" at bounding box center [260, 124] width 217 height 9
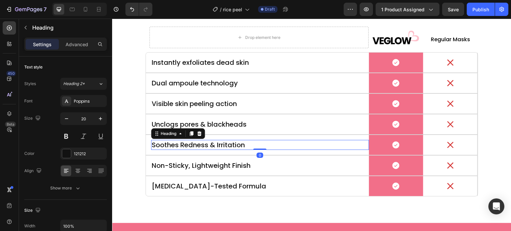
click at [172, 144] on h2 "Soothes Redness & Irritation" at bounding box center [260, 145] width 218 height 10
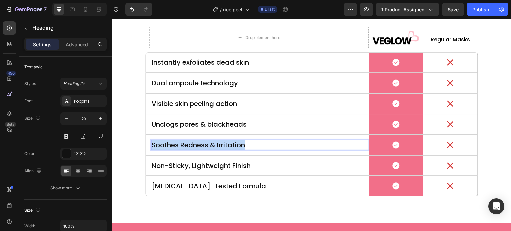
click at [172, 144] on p "Soothes Redness & Irritation" at bounding box center [260, 145] width 217 height 9
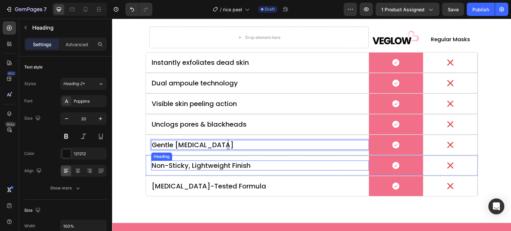
click at [200, 161] on h2 "Non-Sticky, Lightweight Finish" at bounding box center [260, 166] width 218 height 10
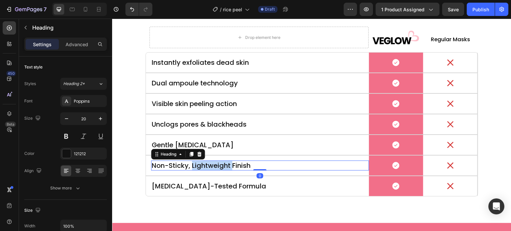
click at [200, 161] on h2 "Non-Sticky, Lightweight Finish" at bounding box center [260, 166] width 218 height 10
click at [200, 161] on p "Non-Sticky, Lightweight Finish" at bounding box center [260, 165] width 217 height 9
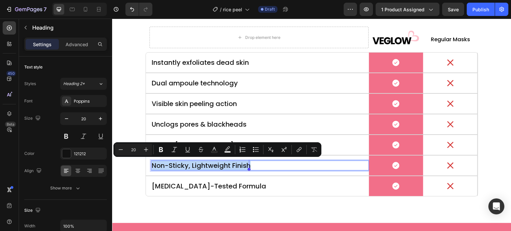
click at [200, 161] on p "Non-Sticky, Lightweight Finish" at bounding box center [260, 165] width 217 height 9
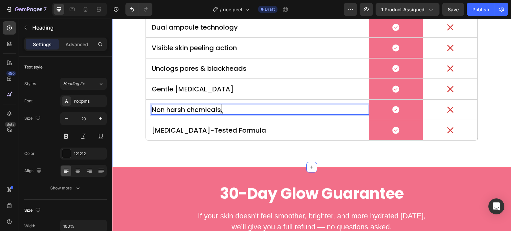
scroll to position [2323, 0]
click at [168, 111] on p "Non harsh chemicals." at bounding box center [260, 109] width 217 height 9
click at [112, 19] on lt-span "Non-harsh" at bounding box center [112, 19] width 0 height 0
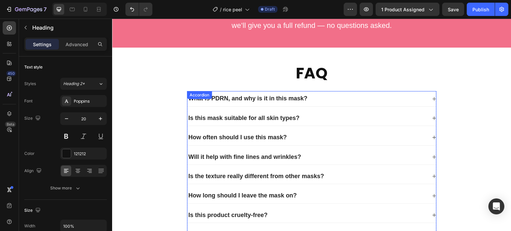
scroll to position [2523, 0]
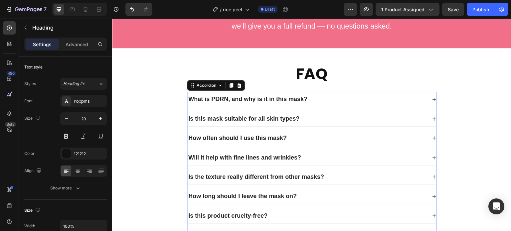
click at [285, 100] on p "What is PDRN, and why is it in this mask?" at bounding box center [247, 99] width 119 height 8
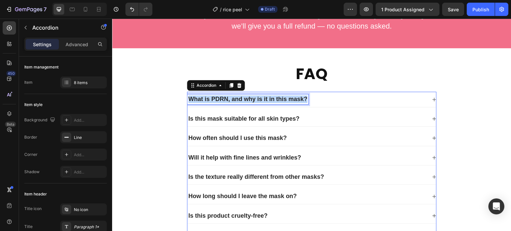
click at [285, 100] on p "What is PDRN, and why is it in this mask?" at bounding box center [247, 99] width 119 height 8
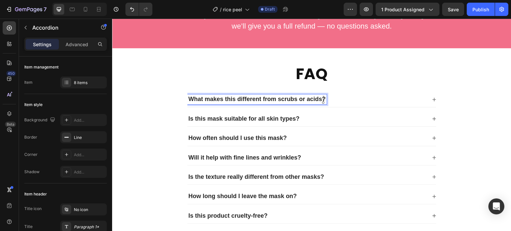
click at [351, 102] on div "What makes this different from scrubs or acids?" at bounding box center [307, 99] width 240 height 10
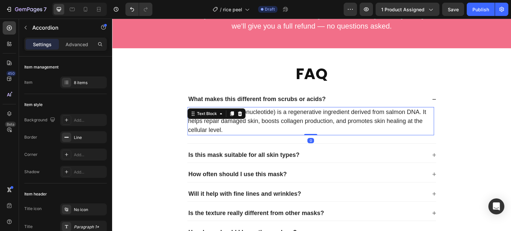
click at [299, 114] on p "PDRN (Polydeoxyribonucleotide) is a regenerative ingredient derived from salmon…" at bounding box center [311, 121] width 246 height 27
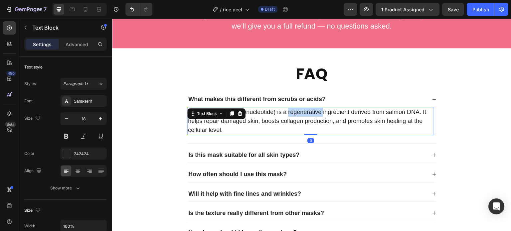
click at [299, 114] on p "PDRN (Polydeoxyribonucleotide) is a regenerative ingredient derived from salmon…" at bounding box center [311, 121] width 246 height 27
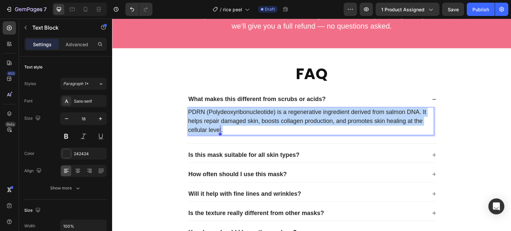
drag, startPoint x: 299, startPoint y: 114, endPoint x: 298, endPoint y: 110, distance: 4.4
click at [298, 110] on p "PDRN (Polydeoxyribonucleotide) is a regenerative ingredient derived from salmon…" at bounding box center [311, 121] width 246 height 27
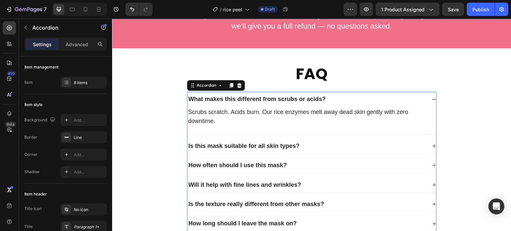
click at [258, 144] on p "Is this mask suitable for all skin types?" at bounding box center [243, 146] width 111 height 8
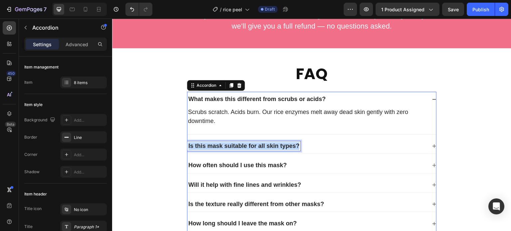
click at [258, 144] on p "Is this mask suitable for all skin types?" at bounding box center [243, 146] width 111 height 8
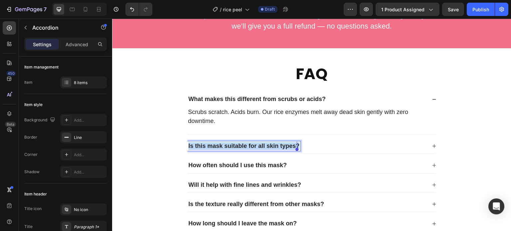
click at [258, 144] on p "Is this mask suitable for all skin types?" at bounding box center [243, 146] width 111 height 8
click at [316, 146] on div "Will I actually see results?" at bounding box center [307, 146] width 240 height 10
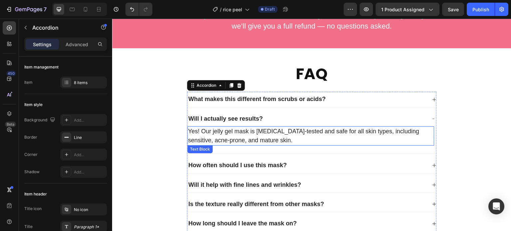
click at [250, 135] on p "Yes! Our jelly gel mask is dermatologist-tested and safe for all skin types, in…" at bounding box center [311, 136] width 246 height 18
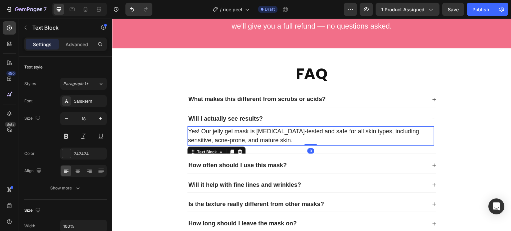
click at [250, 135] on p "Yes! Our jelly gel mask is dermatologist-tested and safe for all skin types, in…" at bounding box center [311, 136] width 246 height 18
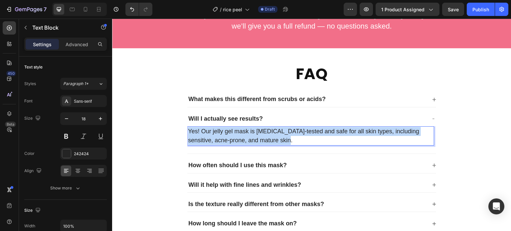
click at [250, 135] on p "Yes! Our jelly gel mask is dermatologist-tested and safe for all skin types, in…" at bounding box center [311, 136] width 246 height 18
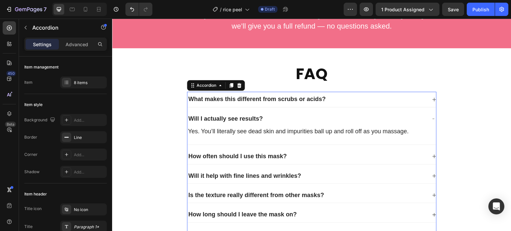
click at [206, 155] on p "How often should I use this mask?" at bounding box center [237, 157] width 98 height 8
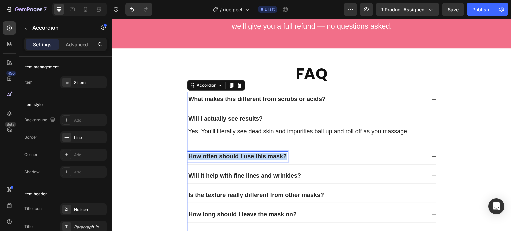
click at [206, 155] on p "How often should I use this mask?" at bounding box center [237, 157] width 98 height 8
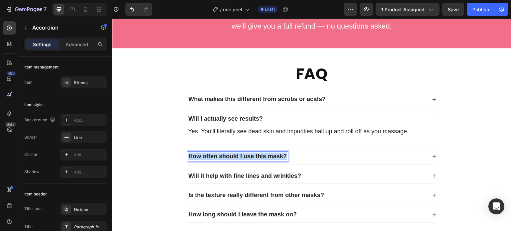
click at [206, 155] on p "How often should I use this mask?" at bounding box center [237, 157] width 98 height 8
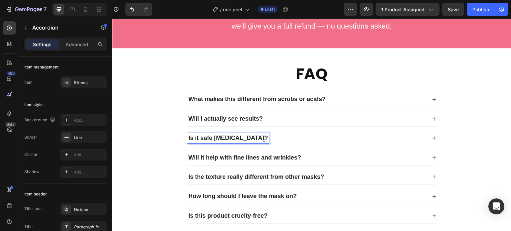
click at [288, 134] on div "Is it safe for sensitive skin?" at bounding box center [307, 138] width 240 height 10
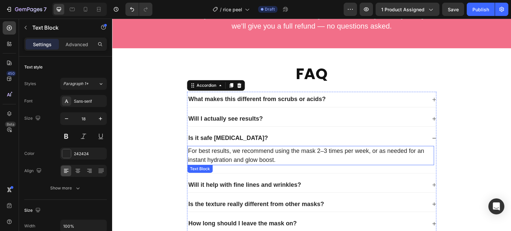
click at [258, 157] on p "For best results, we recommend using the mask 2–3 times per week, or as needed …" at bounding box center [311, 156] width 246 height 18
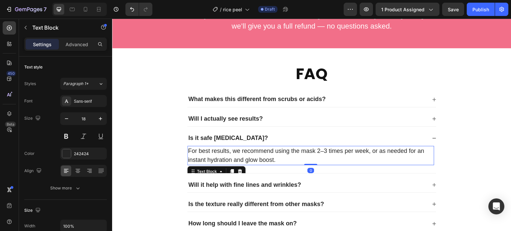
click at [258, 157] on p "For best results, we recommend using the mask 2–3 times per week, or as needed …" at bounding box center [311, 156] width 246 height 18
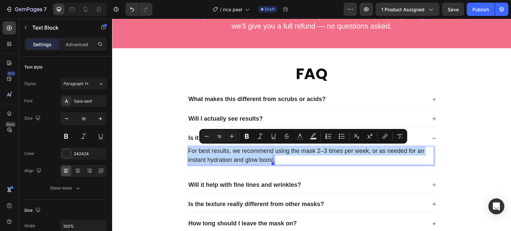
click at [258, 157] on p "For best results, we recommend using the mask 2–3 times per week, or as needed …" at bounding box center [311, 156] width 246 height 18
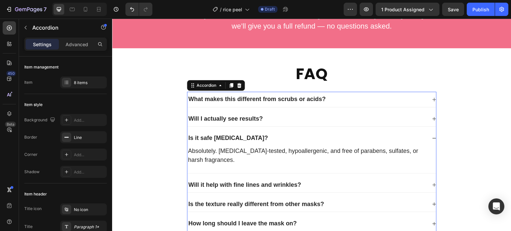
click at [214, 183] on p "Will it help with fine lines and wrinkles?" at bounding box center [244, 185] width 113 height 8
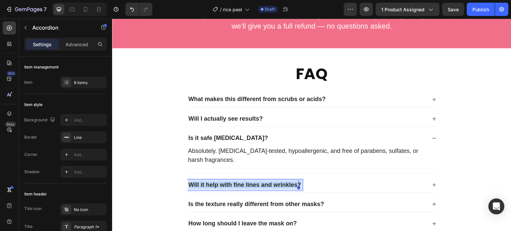
click at [214, 183] on p "Will it help with fine lines and wrinkles?" at bounding box center [244, 185] width 113 height 8
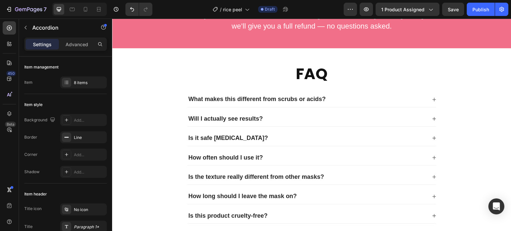
click at [273, 157] on div "How often should I use it?" at bounding box center [307, 158] width 240 height 10
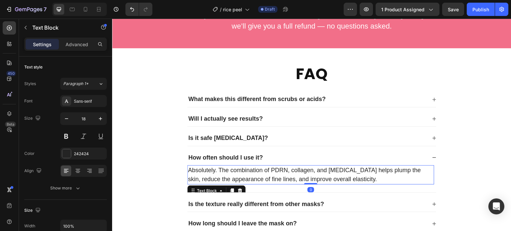
click at [253, 171] on p "Absolutely. The combination of PDRN, collagen, and hyaluronic acid helps plump …" at bounding box center [311, 175] width 246 height 18
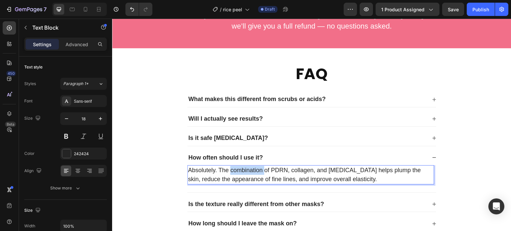
click at [253, 171] on p "Absolutely. The combination of PDRN, collagen, and hyaluronic acid helps plump …" at bounding box center [311, 175] width 246 height 18
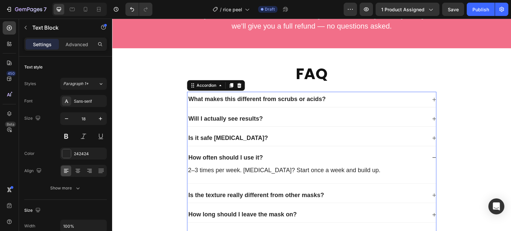
click at [245, 195] on p "Is the texture really different from other masks?" at bounding box center [256, 196] width 136 height 8
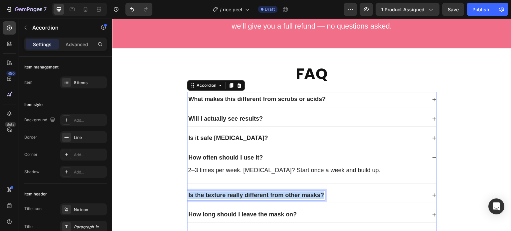
click at [245, 195] on p "Is the texture really different from other masks?" at bounding box center [256, 196] width 136 height 8
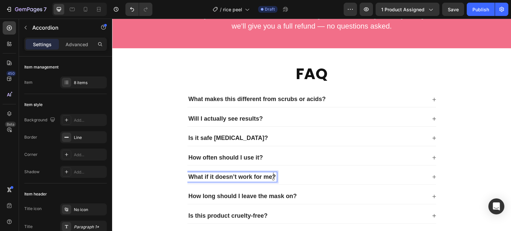
click at [297, 177] on div "What if it doesn’t work for me?" at bounding box center [307, 177] width 240 height 10
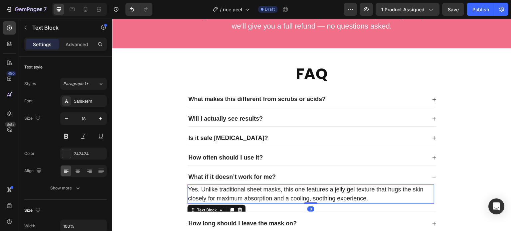
click at [262, 190] on p "Yes. Unlike traditional sheet masks, this one features a jelly gel texture that…" at bounding box center [311, 194] width 246 height 18
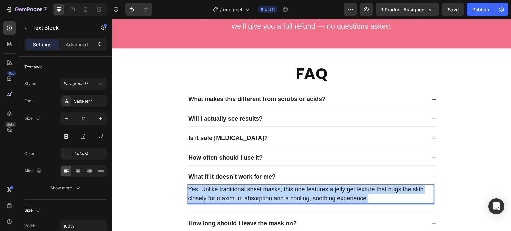
click at [262, 190] on p "Yes. Unlike traditional sheet masks, this one features a jelly gel texture that…" at bounding box center [311, 194] width 246 height 18
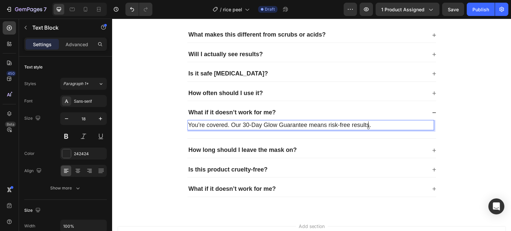
scroll to position [2588, 0]
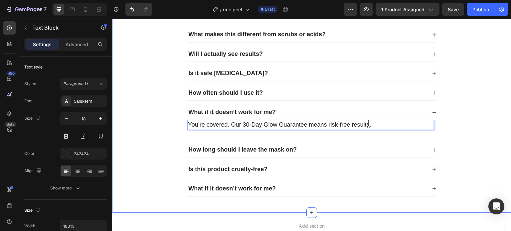
click at [188, 108] on p "What if it doesn’t work for me?" at bounding box center [231, 112] width 87 height 8
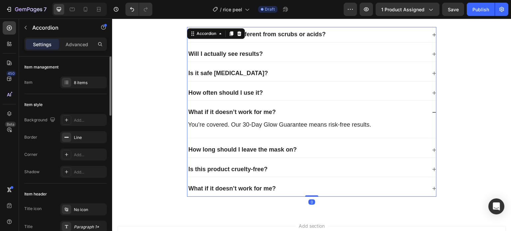
click at [88, 74] on div "Item management Item 8 items" at bounding box center [65, 76] width 83 height 38
click at [87, 83] on div "8 items" at bounding box center [89, 83] width 31 height 6
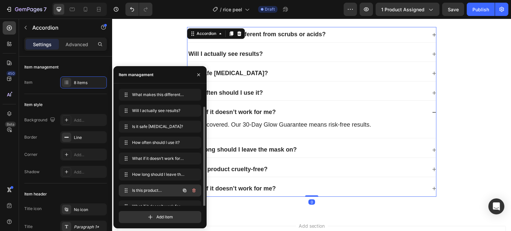
scroll to position [9, 0]
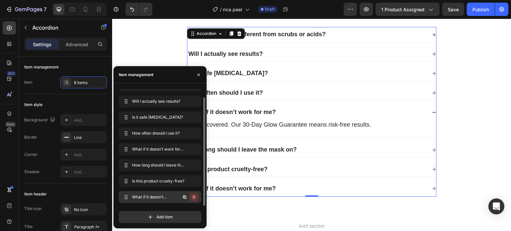
click at [194, 199] on icon "button" at bounding box center [193, 197] width 5 height 5
click at [194, 199] on div "Delete" at bounding box center [189, 197] width 12 height 6
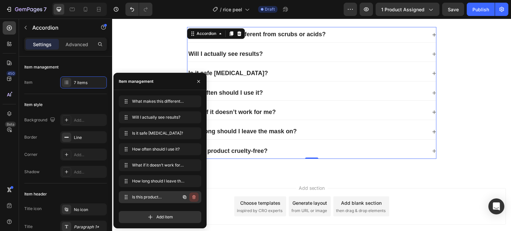
scroll to position [0, 0]
click at [195, 197] on icon "button" at bounding box center [193, 197] width 3 height 4
click at [195, 197] on div "Delete" at bounding box center [189, 197] width 12 height 6
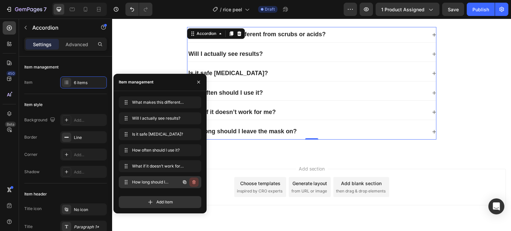
click at [195, 185] on button "button" at bounding box center [193, 182] width 9 height 9
click at [195, 185] on button "Delete" at bounding box center [189, 182] width 18 height 9
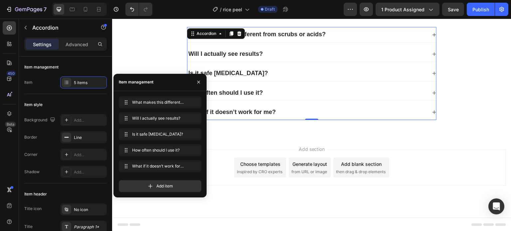
scroll to position [2587, 0]
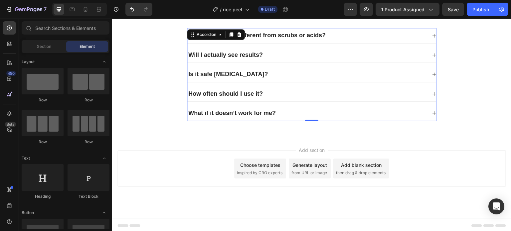
click at [252, 159] on div "Choose templates inspired by CRO experts" at bounding box center [260, 169] width 52 height 20
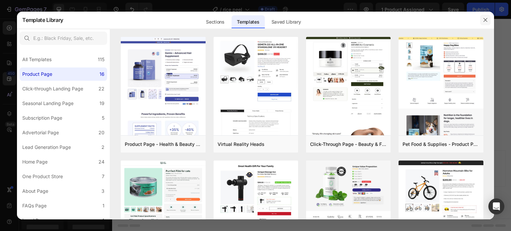
click at [486, 22] on icon "button" at bounding box center [485, 19] width 5 height 5
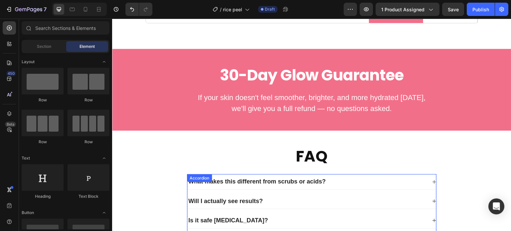
scroll to position [2353, 0]
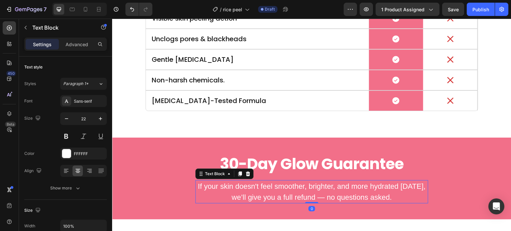
click at [302, 194] on p "If your skin doesn't feel smoother, brighter, and more hydrated in 30 days, we’…" at bounding box center [312, 192] width 232 height 22
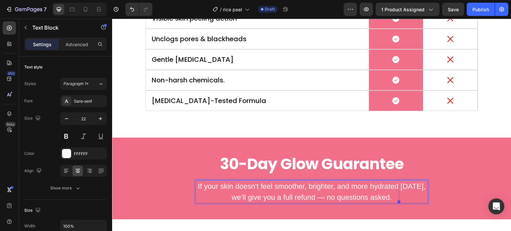
click at [302, 194] on p "If your skin doesn't feel smoother, brighter, and more hydrated in 30 days, we’…" at bounding box center [312, 192] width 232 height 22
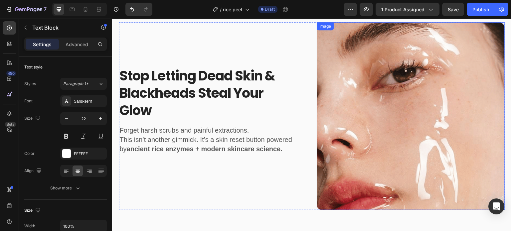
scroll to position [601, 0]
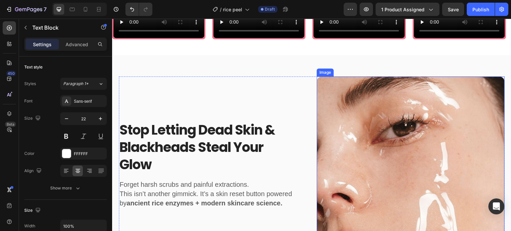
click at [389, 122] on img at bounding box center [411, 171] width 188 height 188
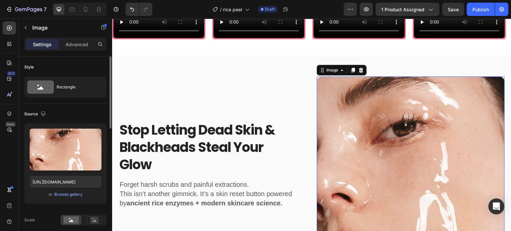
click at [68, 189] on div "Upload Image https://cdn.shopify.com/s/files/1/0908/9001/0951/files/gempages_57…" at bounding box center [65, 163] width 83 height 81
click at [70, 184] on input "https://cdn.shopify.com/s/files/1/0908/9001/0951/files/gempages_576466623204950…" at bounding box center [66, 182] width 72 height 12
paste input "my.clevelandclinic.org/-/scassets/images/org/health/articles/22773-clogged-pore…"
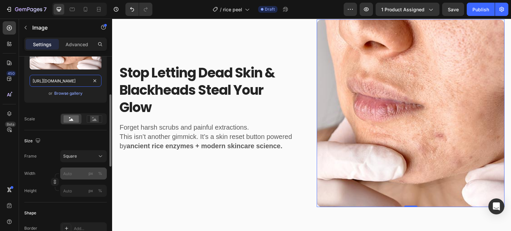
scroll to position [101, 0]
type input "https://my.clevelandclinic.org/-/scassets/images/org/health/articles/22773-clog…"
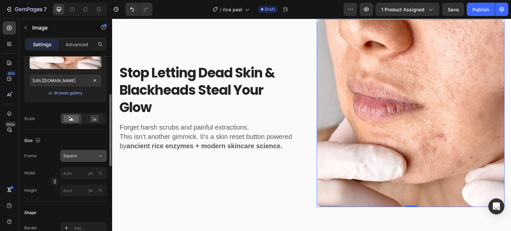
click at [89, 156] on div "Square" at bounding box center [79, 156] width 33 height 6
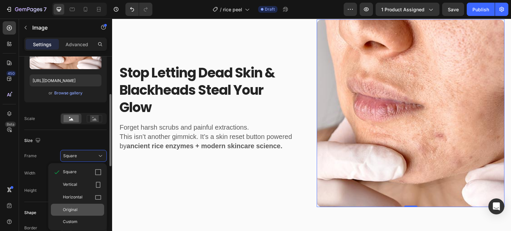
click at [79, 209] on div "Original" at bounding box center [82, 210] width 39 height 6
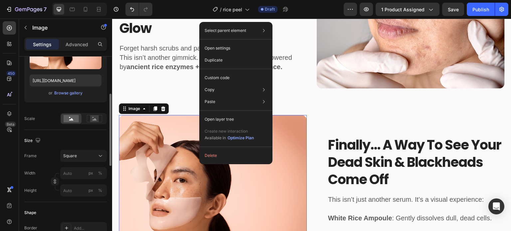
scroll to position [101, 0]
click at [77, 56] on input "file" at bounding box center [66, 59] width 46 height 11
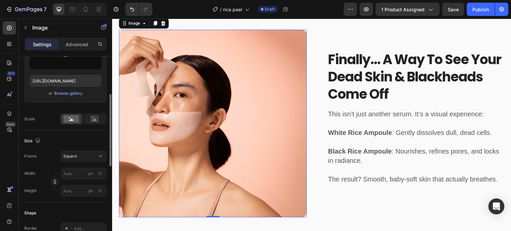
scroll to position [791, 0]
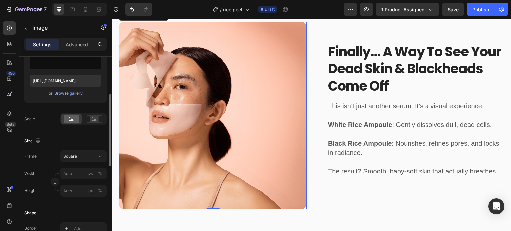
type input "https://cdn.shopify.com/s/files/1/0908/9001/0951/files/gempages_576466623204950…"
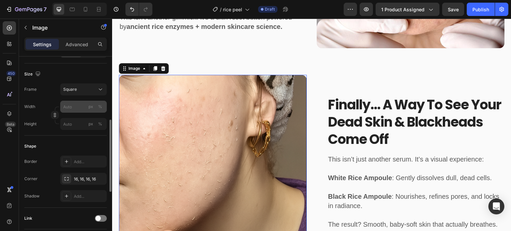
scroll to position [168, 0]
click at [80, 93] on button "Square" at bounding box center [83, 90] width 47 height 12
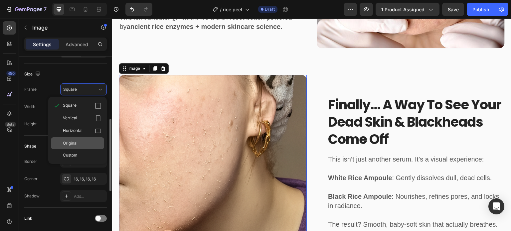
click at [74, 139] on div "Original" at bounding box center [77, 143] width 53 height 12
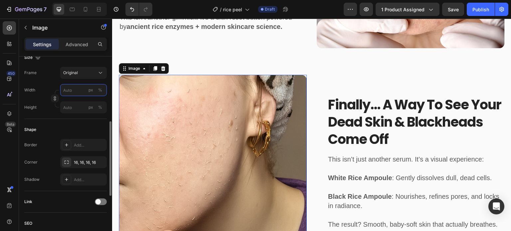
click at [84, 90] on input "px %" at bounding box center [83, 90] width 47 height 12
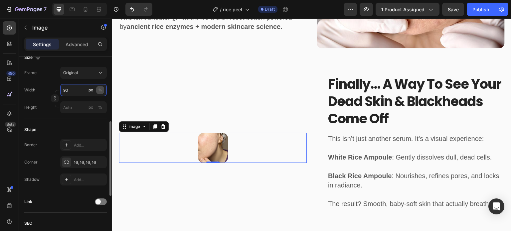
type input "90"
click at [100, 89] on div "%" at bounding box center [100, 90] width 4 height 6
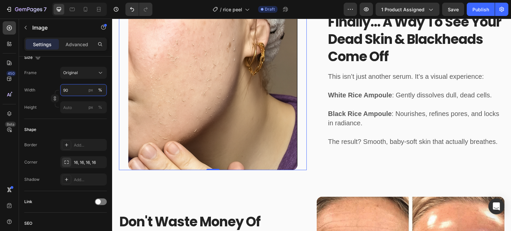
scroll to position [813, 0]
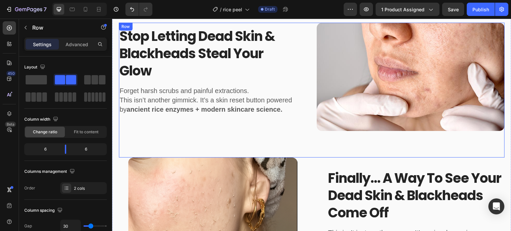
scroll to position [594, 0]
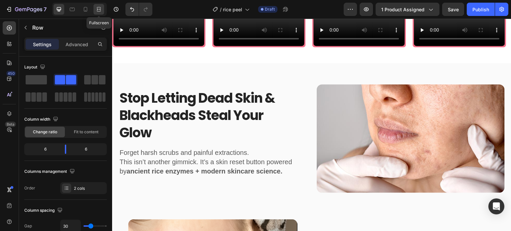
click at [97, 10] on icon at bounding box center [98, 9] width 2 height 2
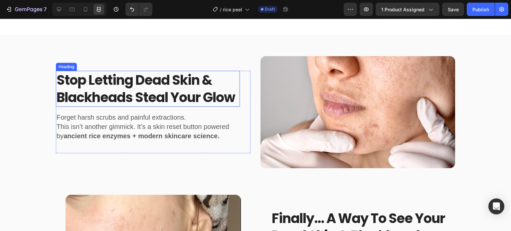
scroll to position [663, 0]
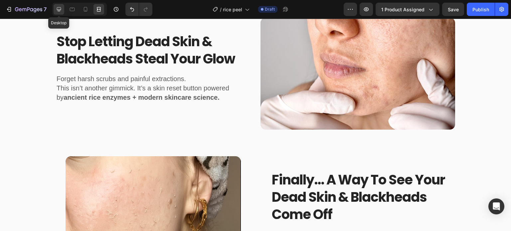
click at [57, 8] on icon at bounding box center [59, 9] width 7 height 7
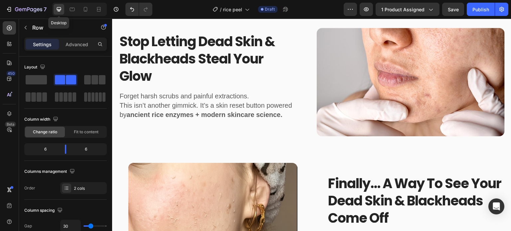
scroll to position [651, 0]
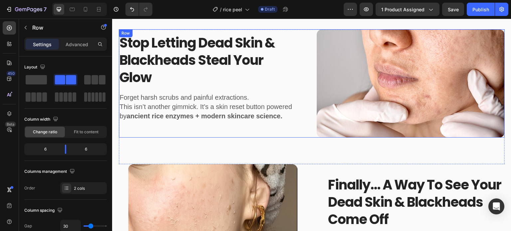
click at [309, 132] on div "stop letting dead skin & blackheads steal your glow Heading Forget harsh scrubs…" at bounding box center [312, 83] width 386 height 108
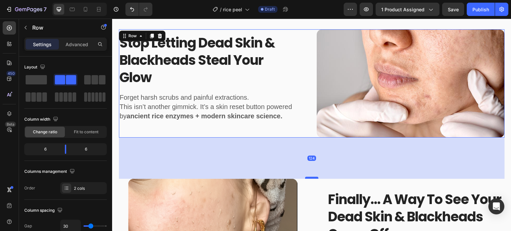
drag, startPoint x: 308, startPoint y: 161, endPoint x: 302, endPoint y: 187, distance: 26.3
click at [305, 179] on div at bounding box center [311, 178] width 13 height 2
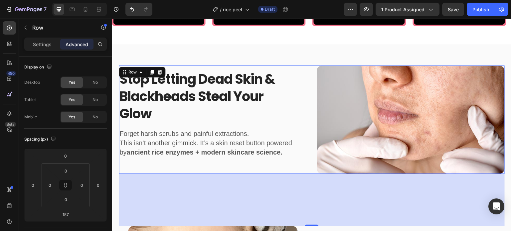
scroll to position [614, 0]
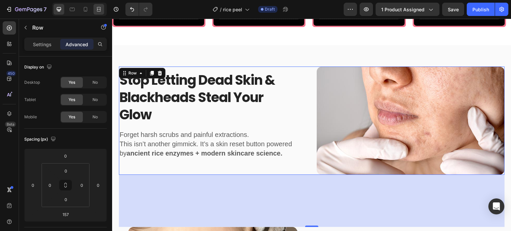
click at [103, 13] on div at bounding box center [98, 9] width 11 height 11
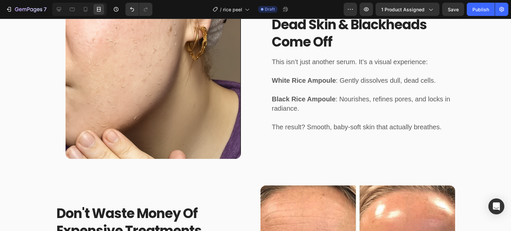
scroll to position [861, 0]
click at [60, 12] on icon at bounding box center [59, 9] width 7 height 7
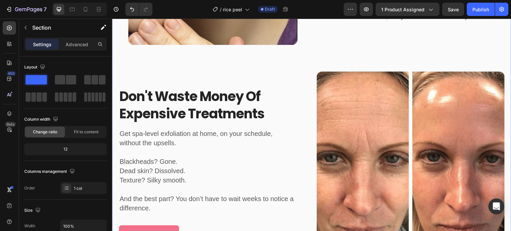
scroll to position [916, 0]
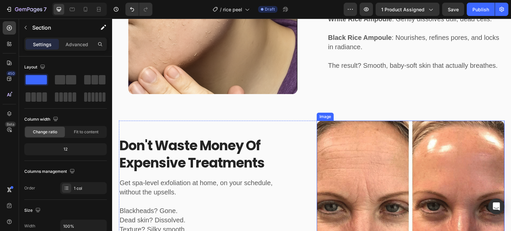
click at [413, 158] on img at bounding box center [411, 215] width 188 height 188
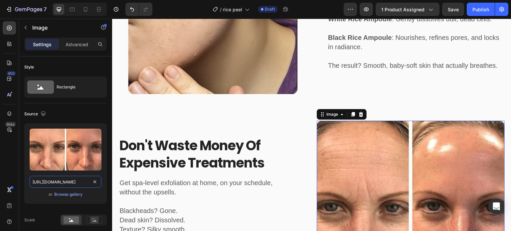
click at [81, 182] on input "https://cdn.shopify.com/s/files/1/0908/9001/0951/files/gempages_576466623204950…" at bounding box center [66, 182] width 72 height 12
paste input "ozmedica.com.au/wp-content/uploads/2019/11/clogged_pores.jp"
type input "https://ozmedica.com.au/wp-content/uploads/2019/11/clogged_pores.jpg"
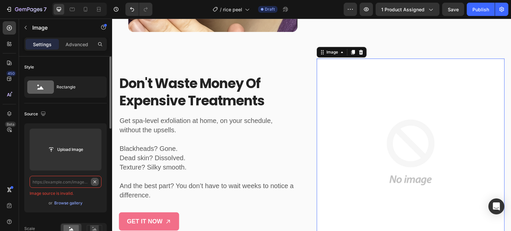
scroll to position [0, 0]
click at [84, 182] on input "text" at bounding box center [66, 182] width 72 height 12
paste input "https://ozmedica.com.au/wp-content/uploads/2019/11/clogged_pores.jpg"
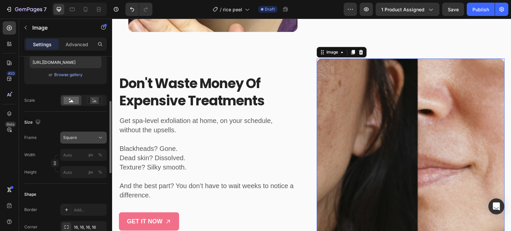
click at [100, 137] on icon at bounding box center [100, 137] width 7 height 7
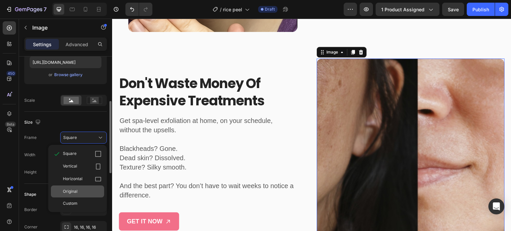
click at [78, 190] on div "Original" at bounding box center [82, 192] width 39 height 6
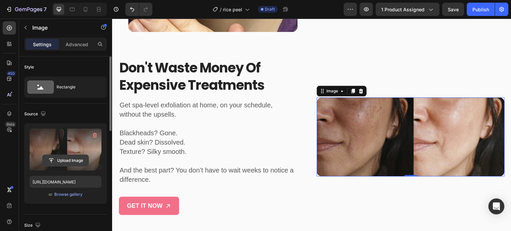
click at [68, 159] on input "file" at bounding box center [66, 160] width 46 height 11
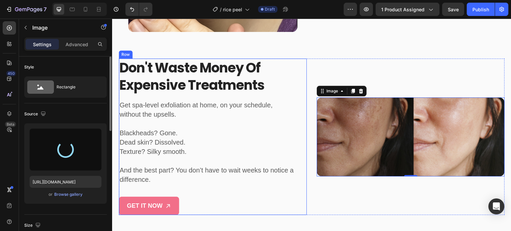
type input "https://cdn.shopify.com/s/files/1/0908/9001/0951/files/gempages_576466623204950…"
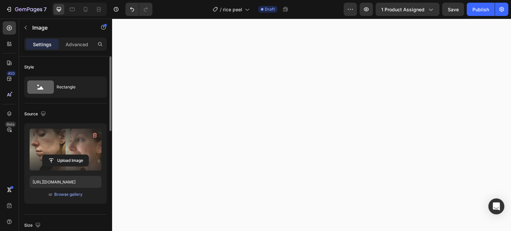
scroll to position [1167, 0]
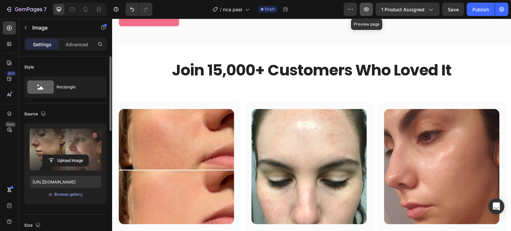
click at [371, 6] on button "button" at bounding box center [366, 9] width 13 height 13
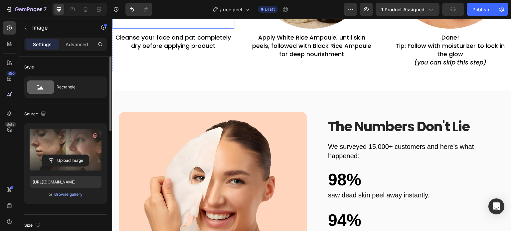
scroll to position [1643, 0]
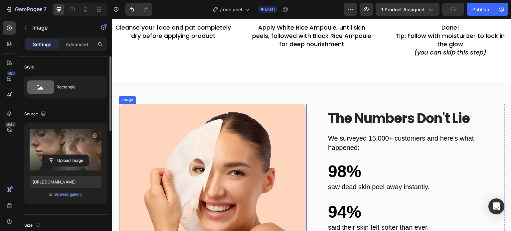
click at [171, 193] on img at bounding box center [213, 198] width 188 height 188
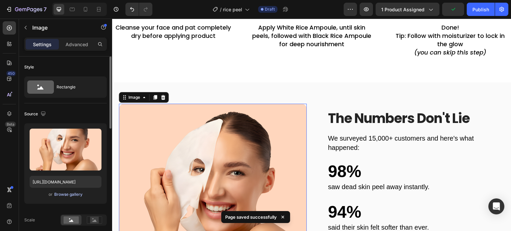
click at [71, 192] on div "Browse gallery" at bounding box center [68, 195] width 28 height 6
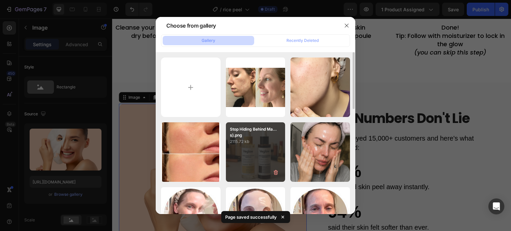
click at [254, 161] on div "Stop Hiding Behind Ma...s).png 2115.72 kb" at bounding box center [256, 152] width 60 height 60
type input "https://cdn.shopify.com/s/files/1/0908/9001/0951/files/gempages_576466623204950…"
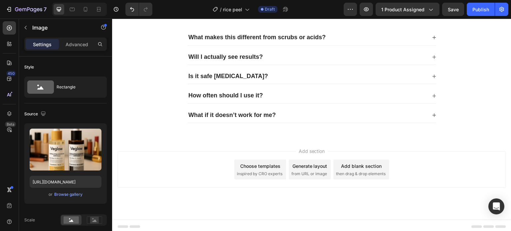
scroll to position [2489, 0]
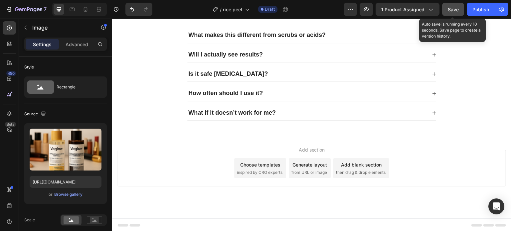
click at [454, 8] on span "Save" at bounding box center [453, 10] width 11 height 6
